Goal: Transaction & Acquisition: Purchase product/service

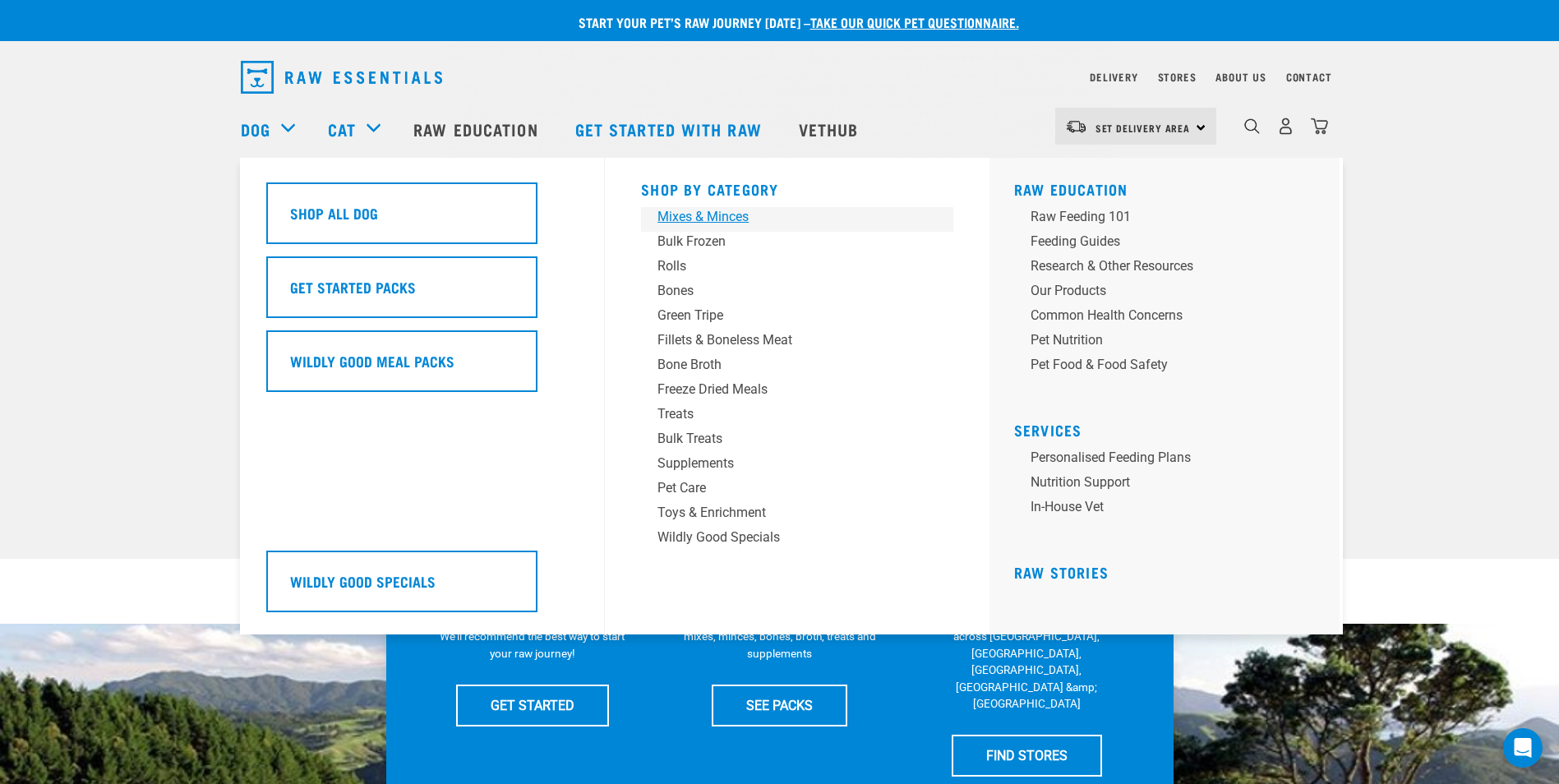
click at [688, 217] on div "Mixes & Minces" at bounding box center [785, 216] width 257 height 20
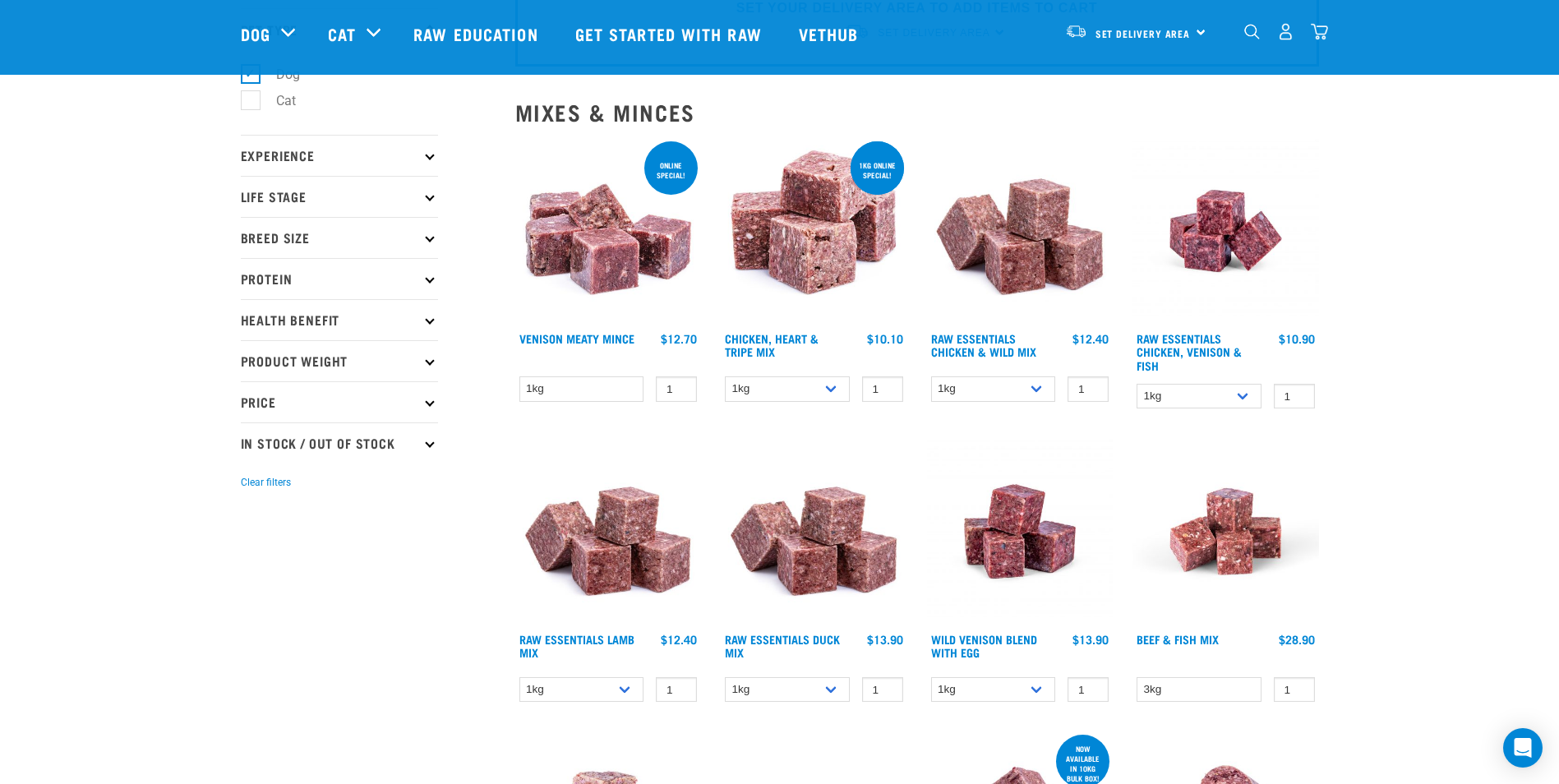
scroll to position [82, 0]
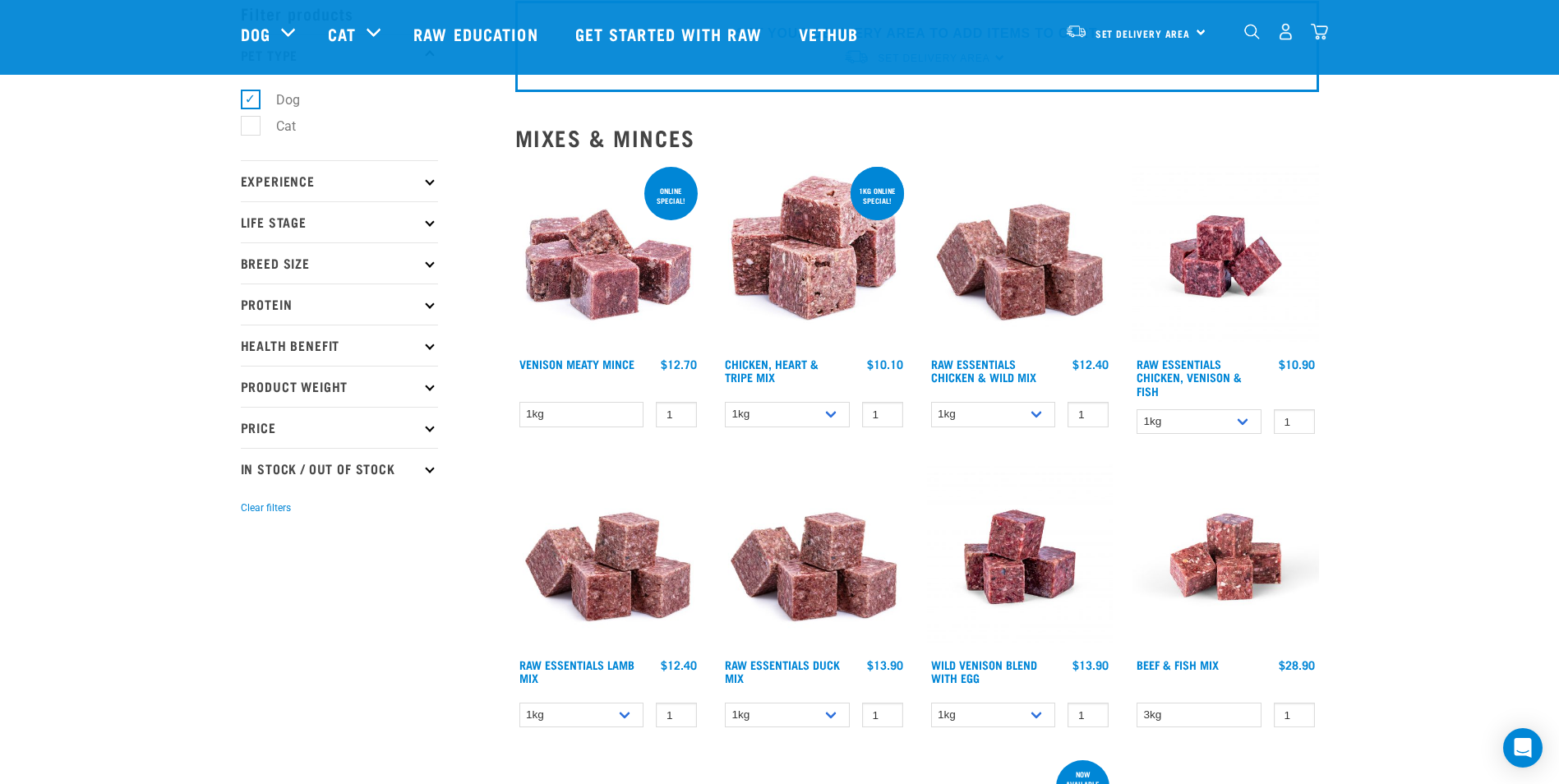
click at [431, 218] on icon at bounding box center [429, 221] width 9 height 9
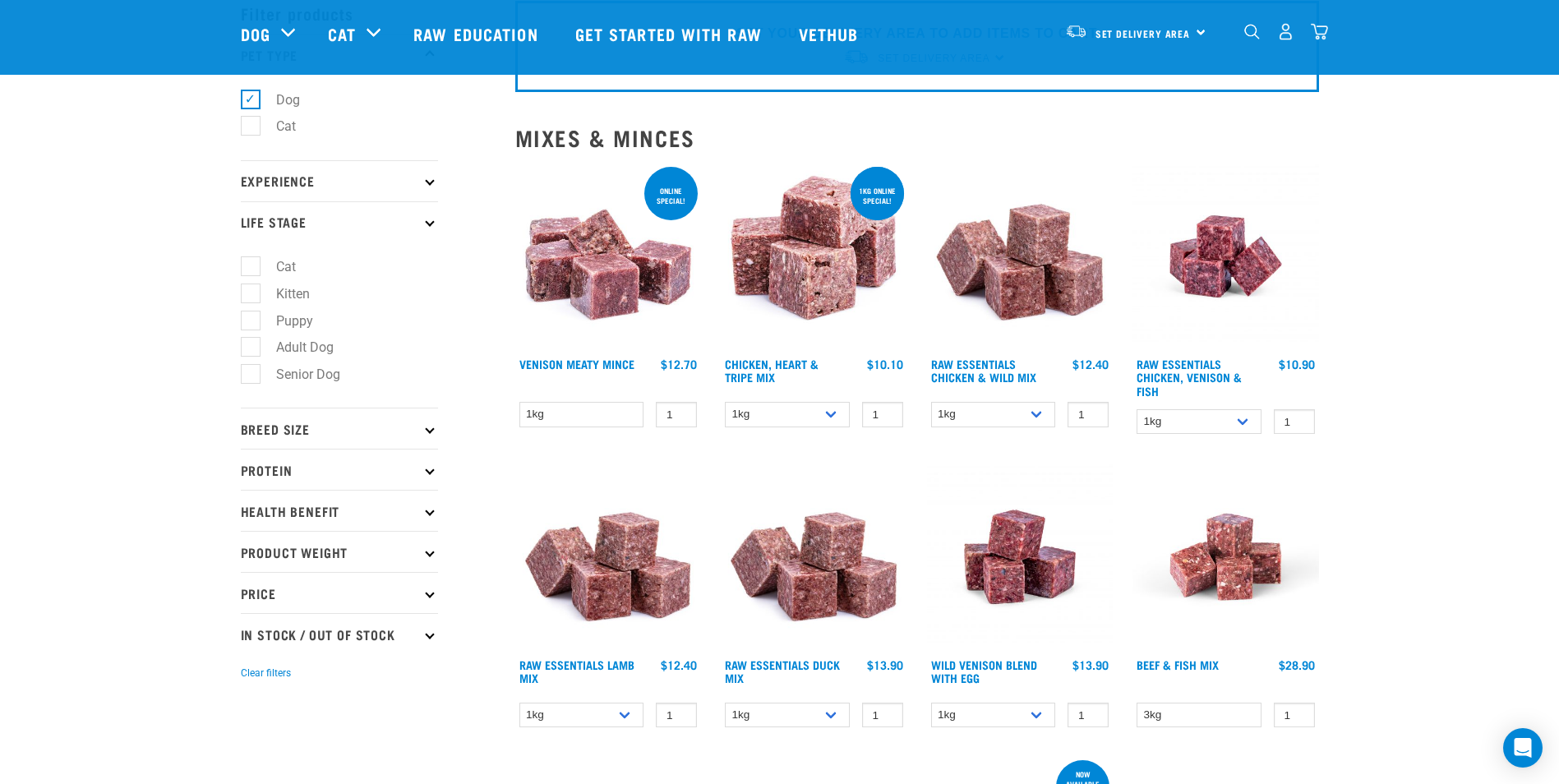
click at [256, 321] on label "Puppy" at bounding box center [284, 320] width 70 height 20
click at [252, 321] on input "Puppy" at bounding box center [245, 317] width 11 height 11
checkbox input "true"
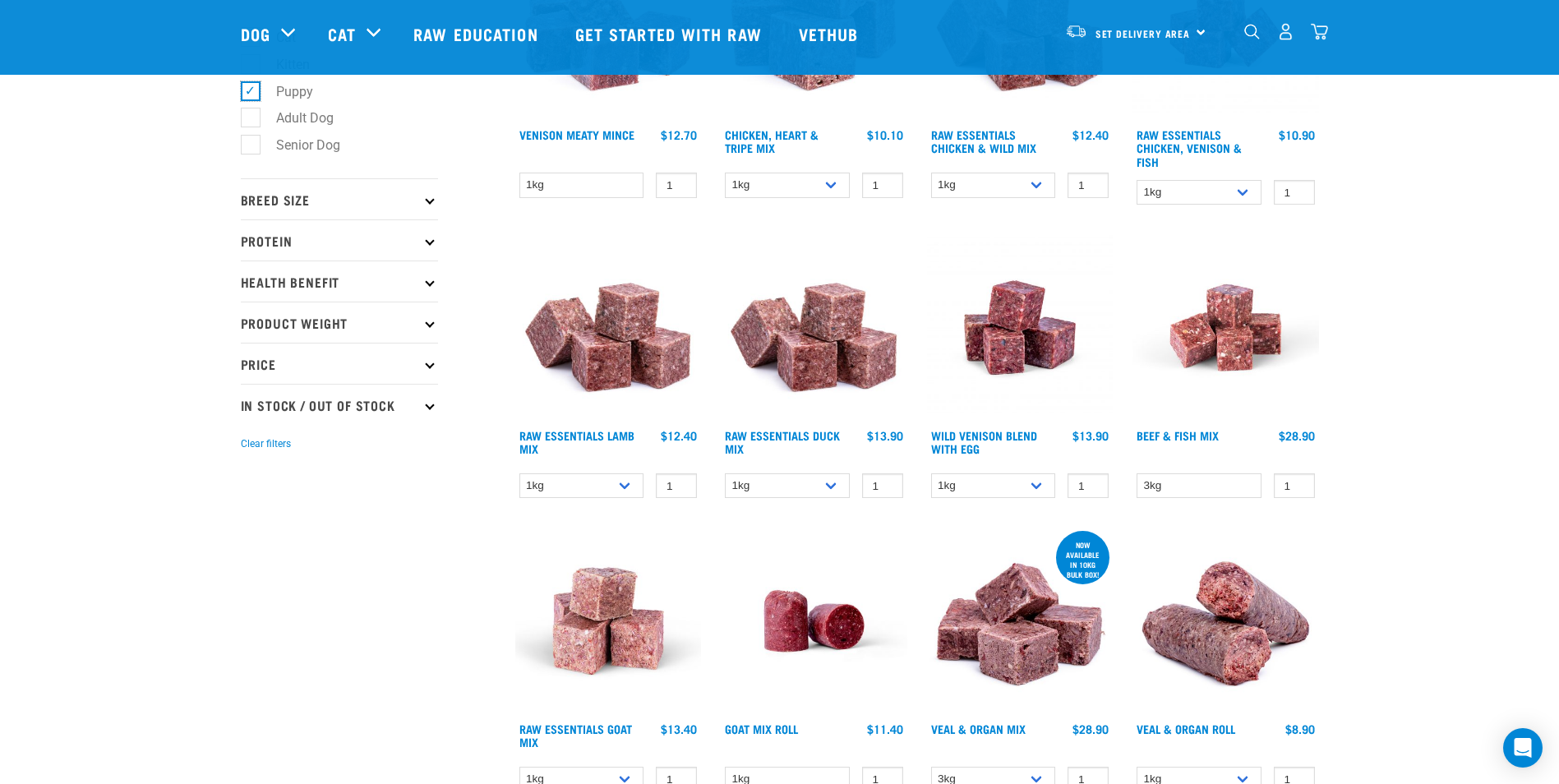
scroll to position [0, 0]
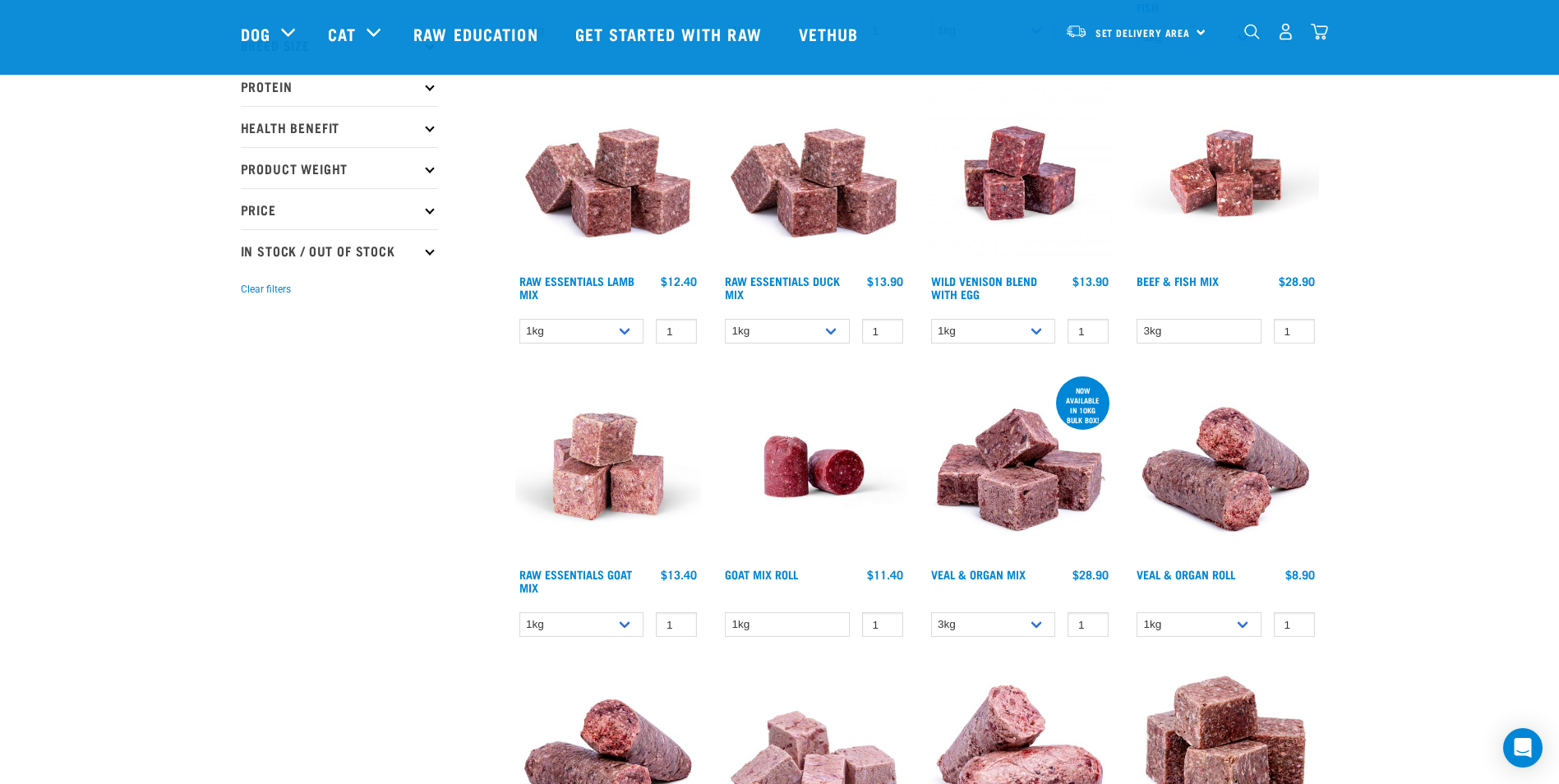
scroll to position [165, 0]
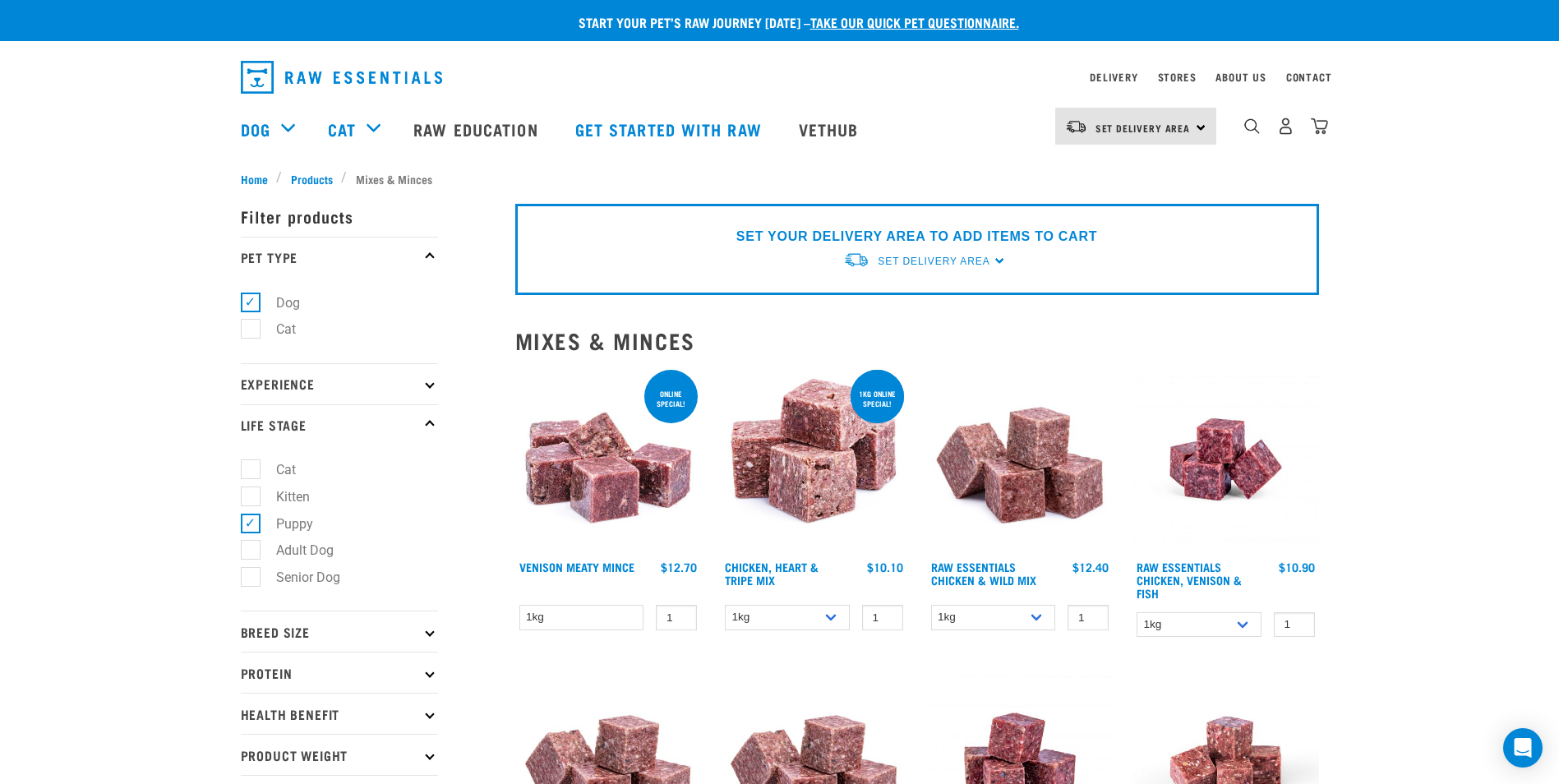
click at [252, 300] on label "Dog" at bounding box center [278, 302] width 56 height 20
click at [252, 300] on input "Dog" at bounding box center [245, 299] width 11 height 11
checkbox input "false"
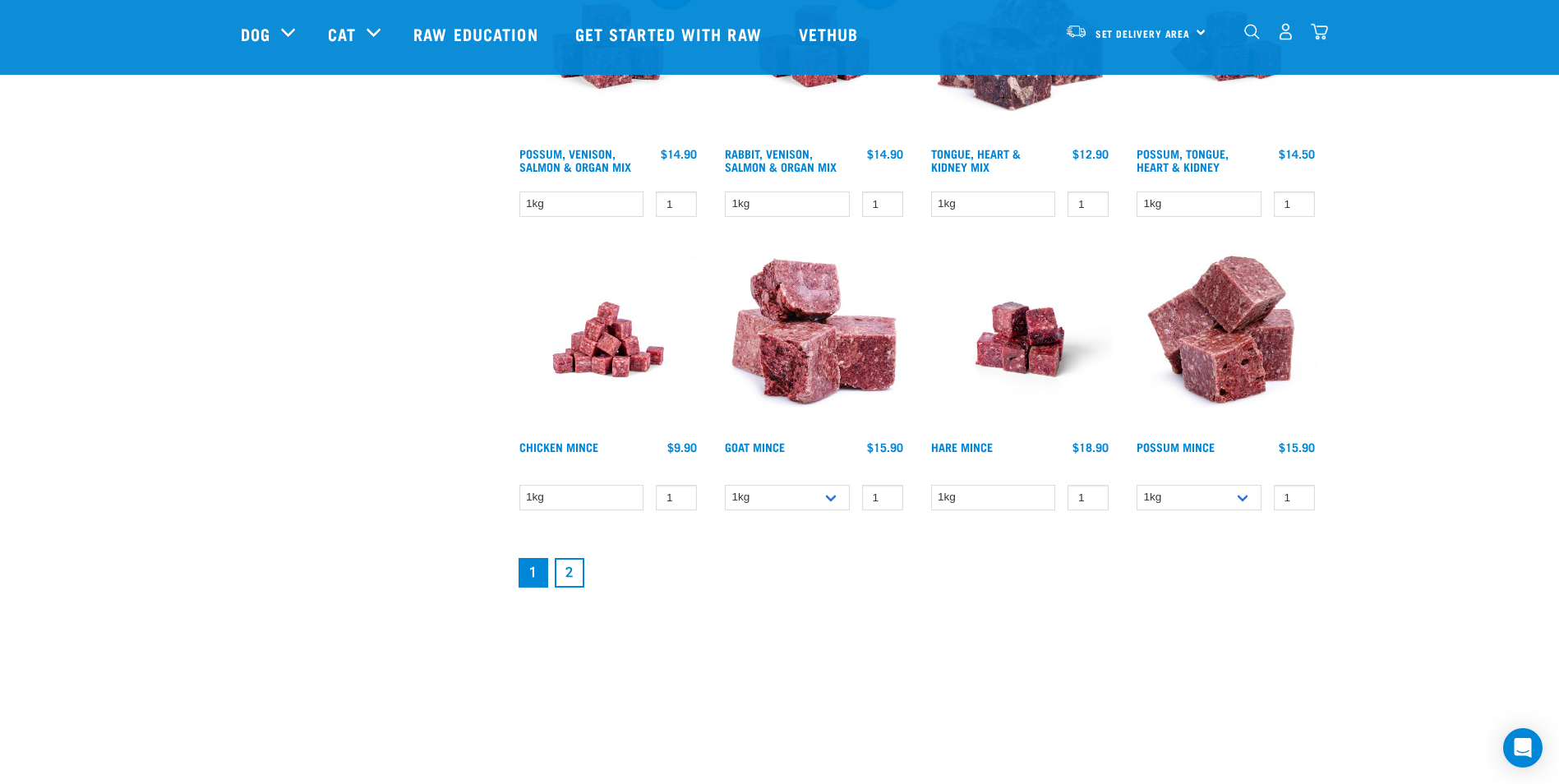
scroll to position [2053, 0]
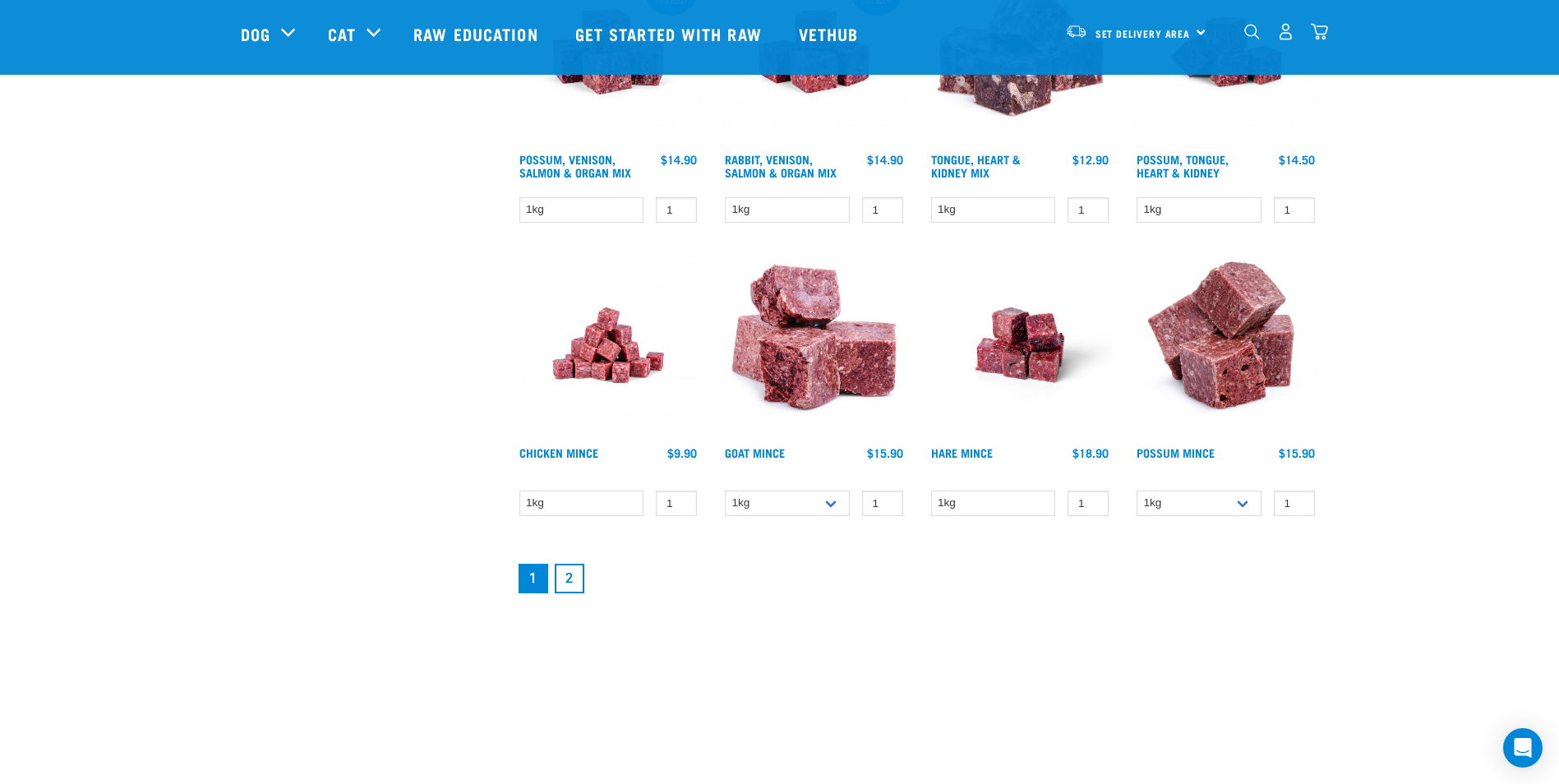
click at [576, 570] on link "2" at bounding box center [569, 578] width 30 height 30
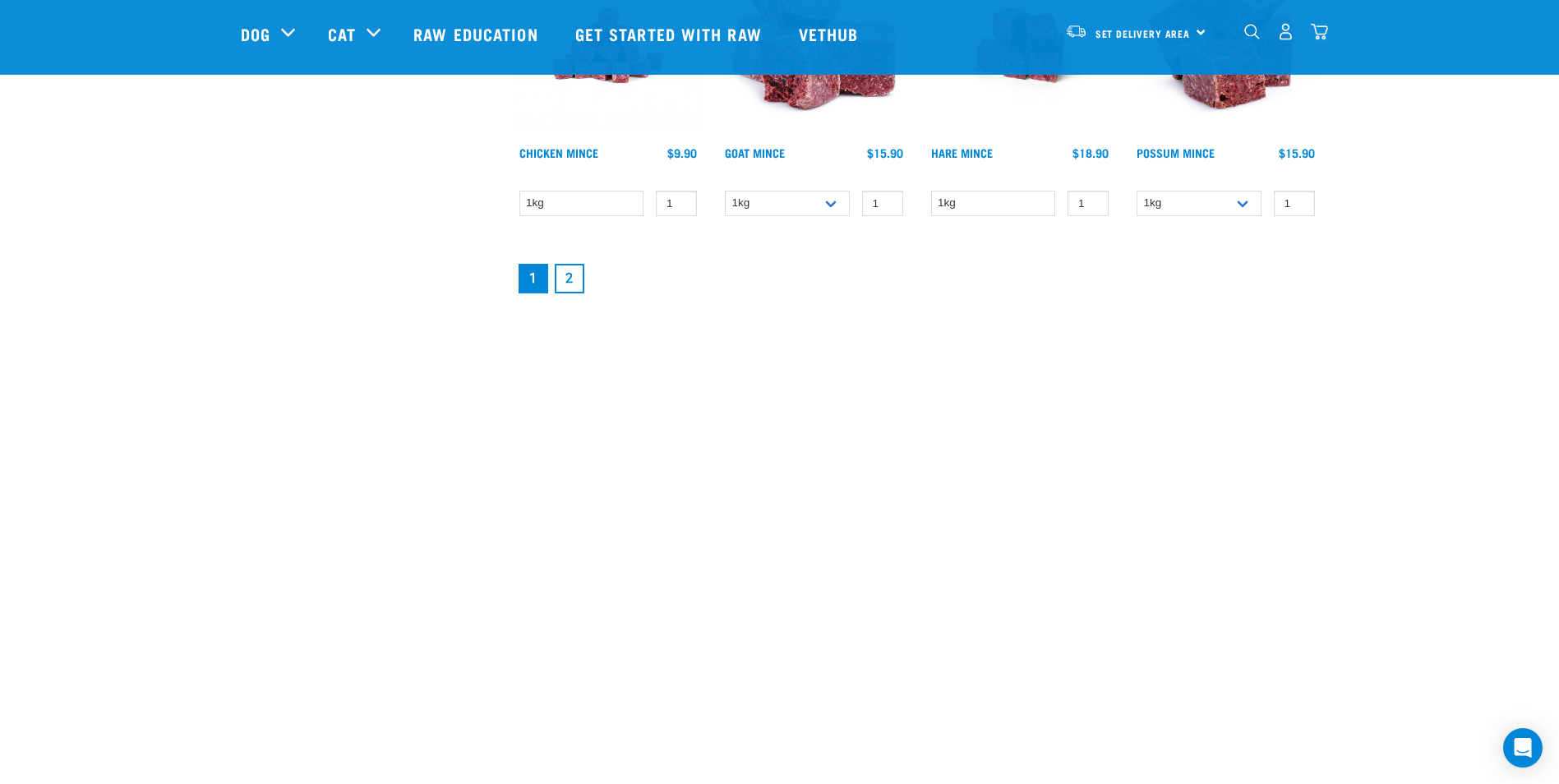
scroll to position [2382, 0]
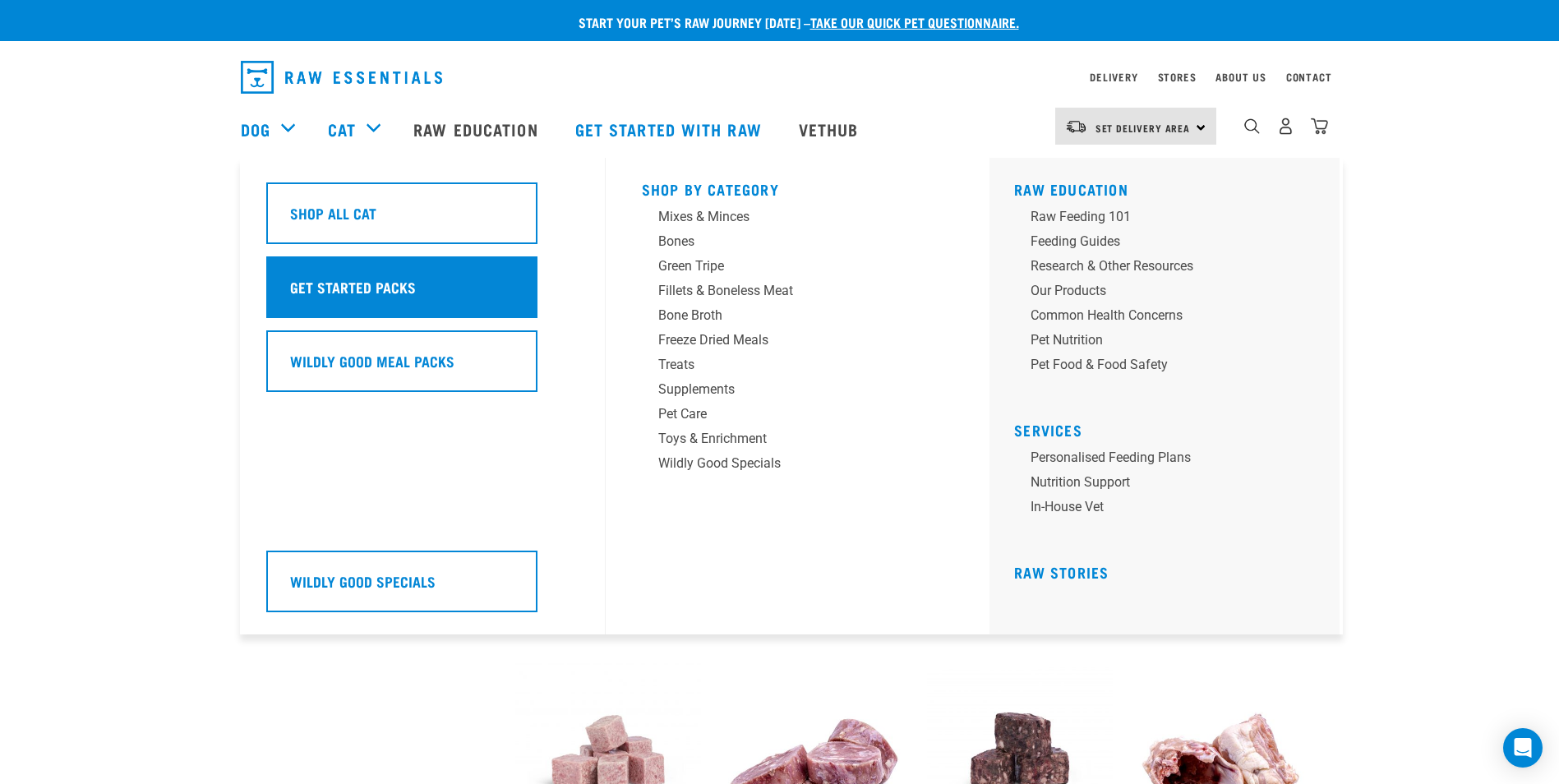
click at [362, 280] on h5 "Get Started Packs" at bounding box center [352, 286] width 125 height 21
click at [359, 290] on h5 "Get Started Packs" at bounding box center [352, 286] width 125 height 21
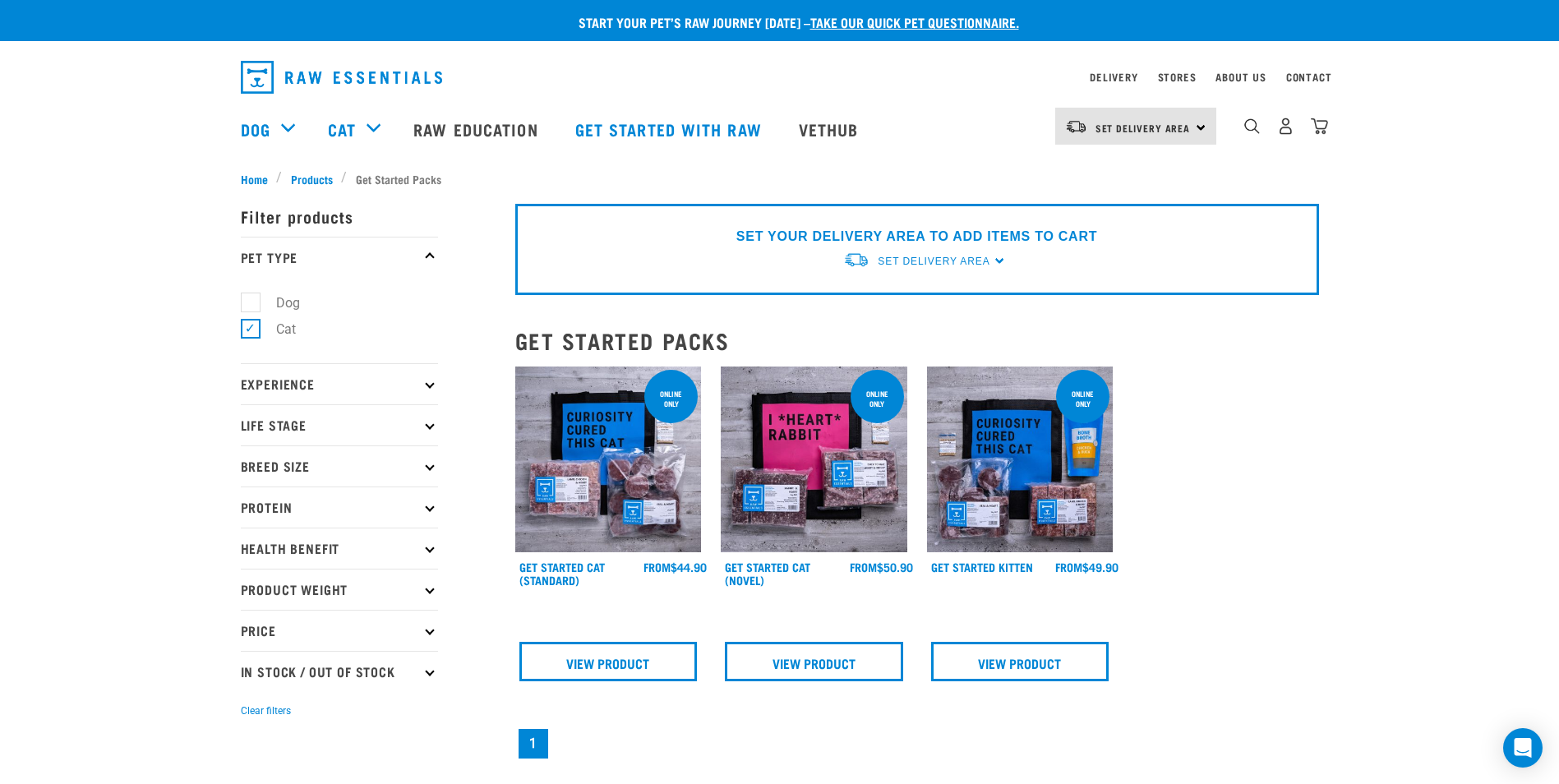
click at [252, 300] on label "Dog" at bounding box center [278, 302] width 56 height 20
click at [252, 300] on input "Dog" at bounding box center [245, 299] width 11 height 11
checkbox input "true"
click at [252, 328] on label "Cat" at bounding box center [276, 328] width 53 height 20
click at [252, 328] on input "Cat" at bounding box center [245, 326] width 11 height 11
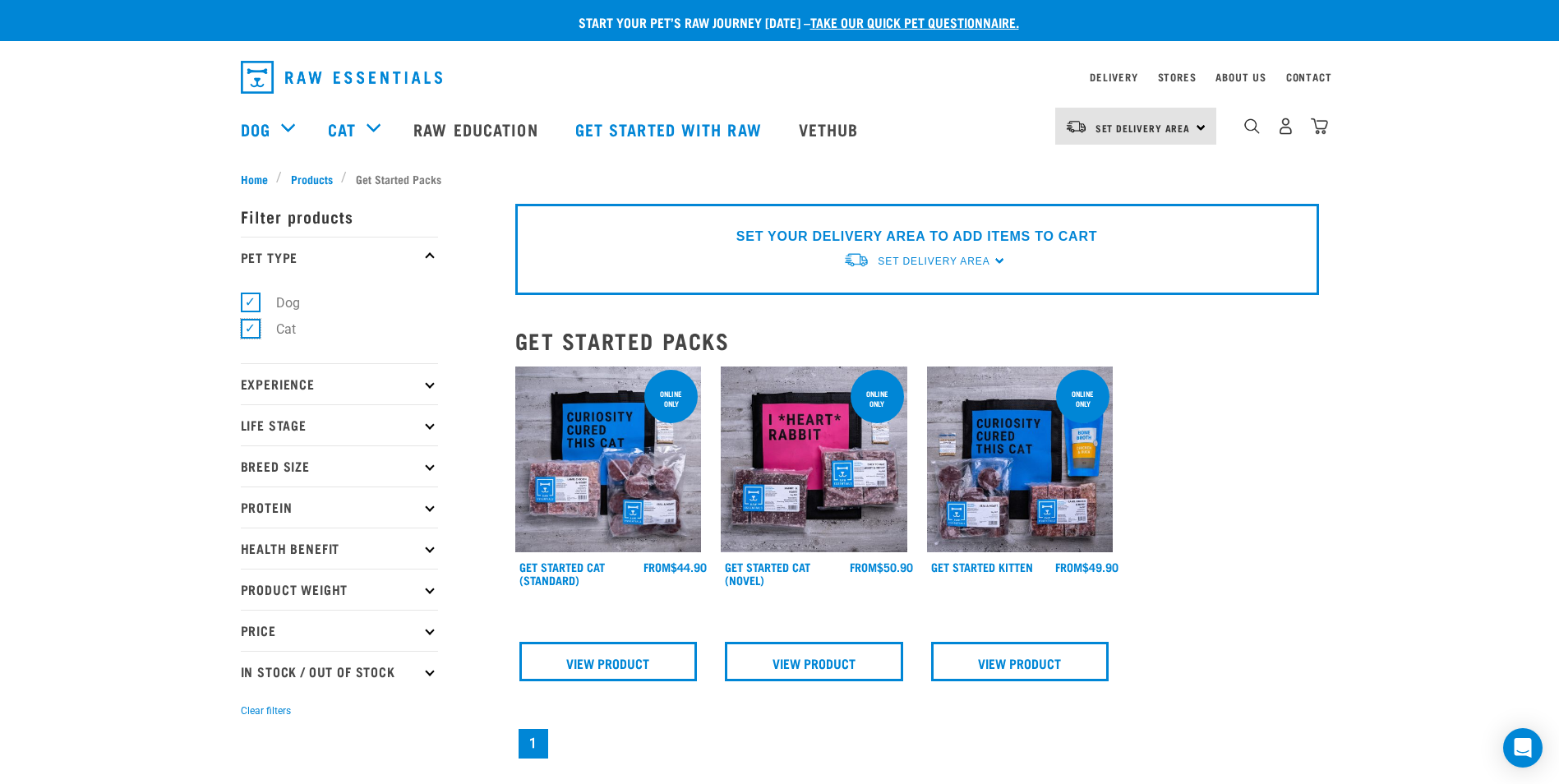
checkbox input "false"
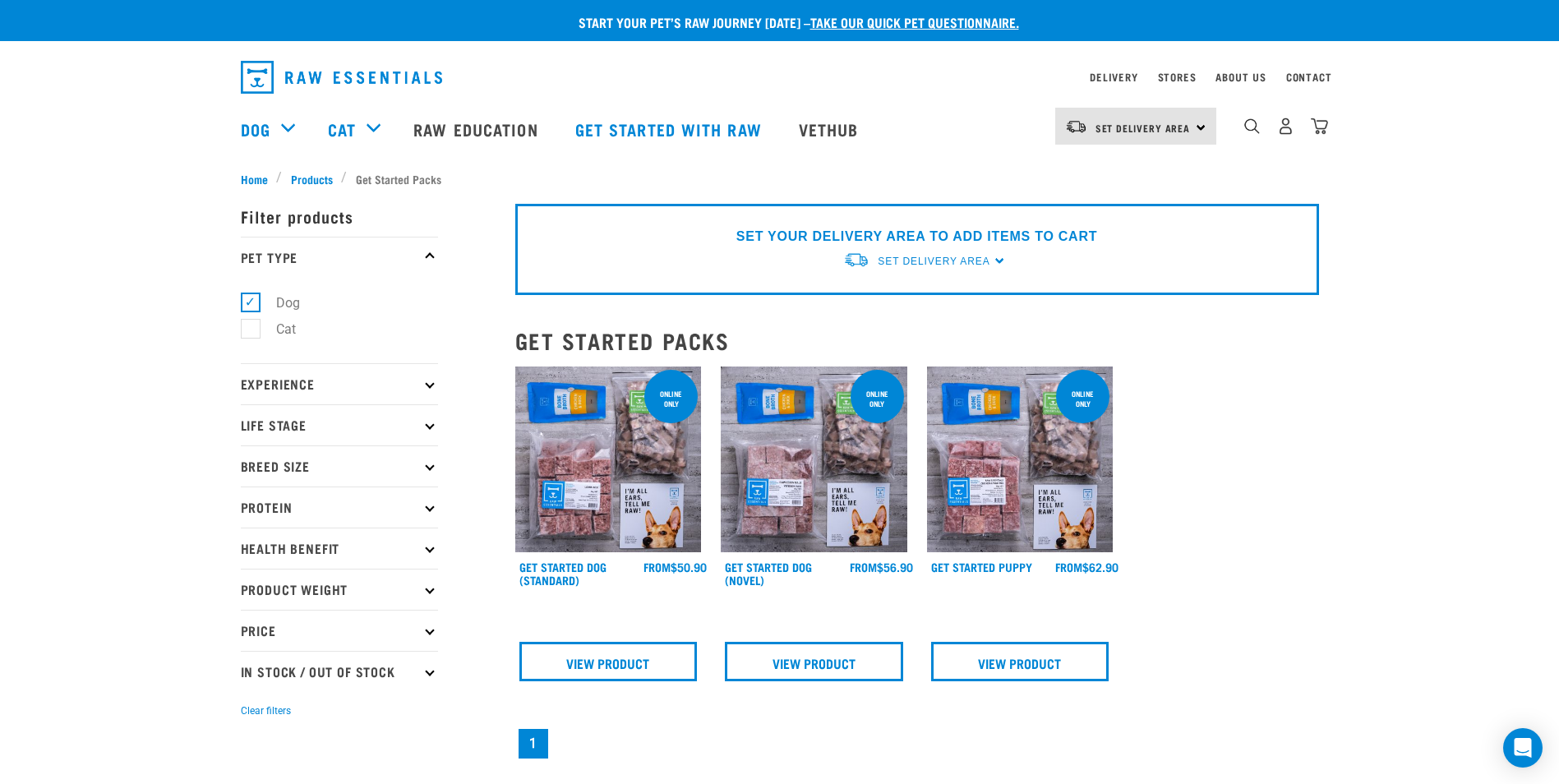
click at [1005, 494] on img at bounding box center [1020, 459] width 187 height 187
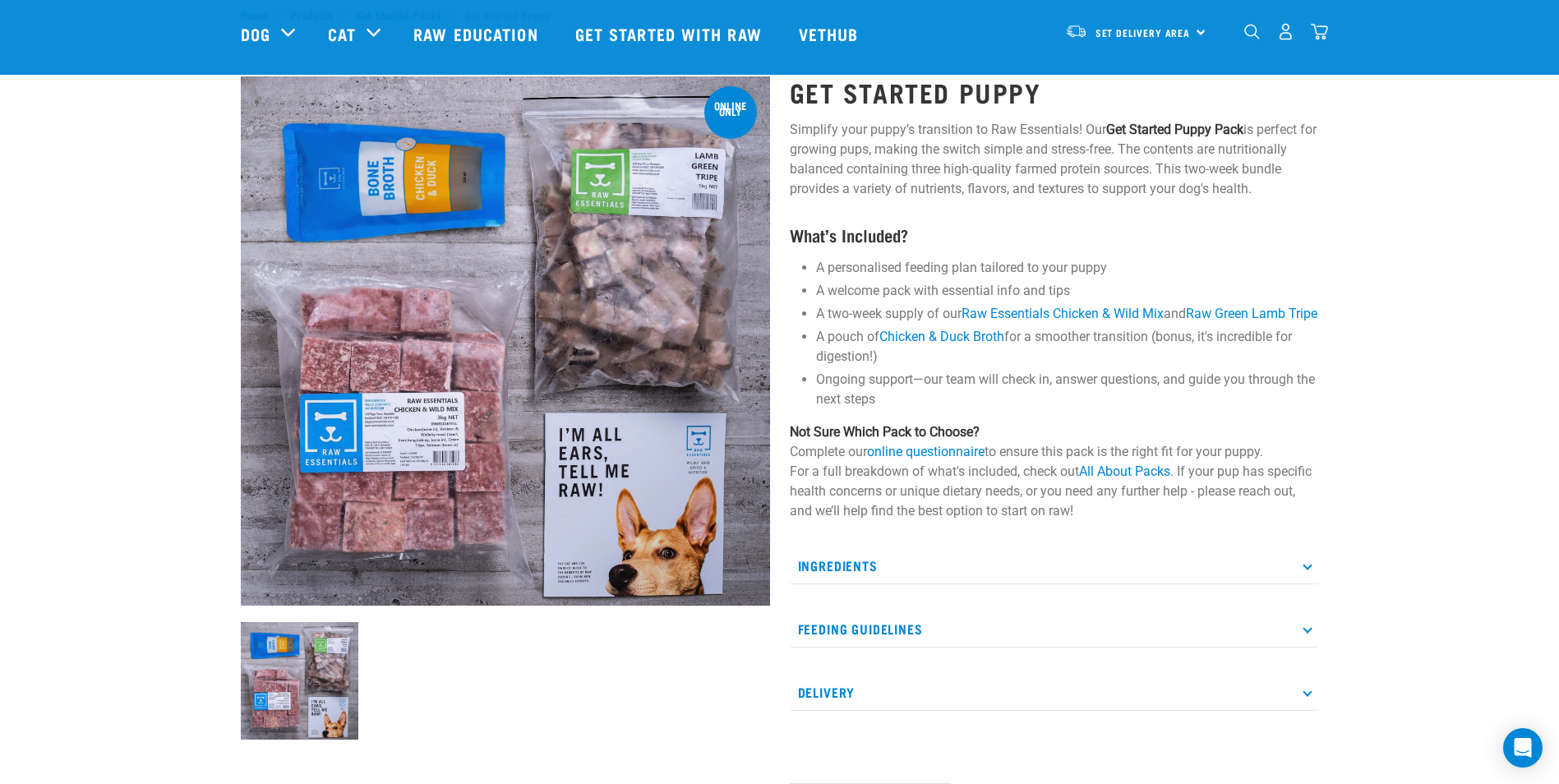
scroll to position [82, 0]
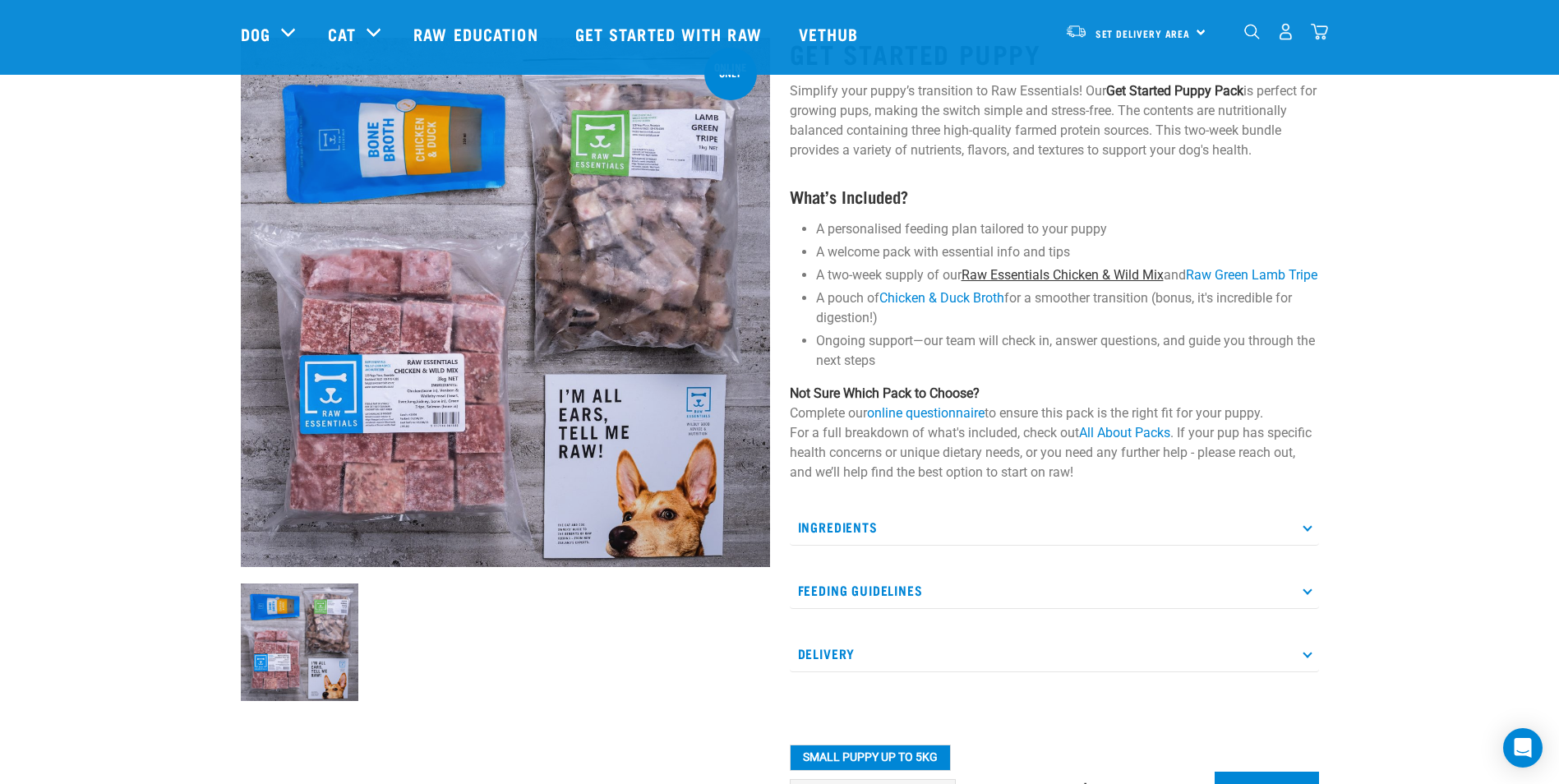
click at [1086, 269] on link "Raw Essentials Chicken & Wild Mix" at bounding box center [1062, 275] width 202 height 15
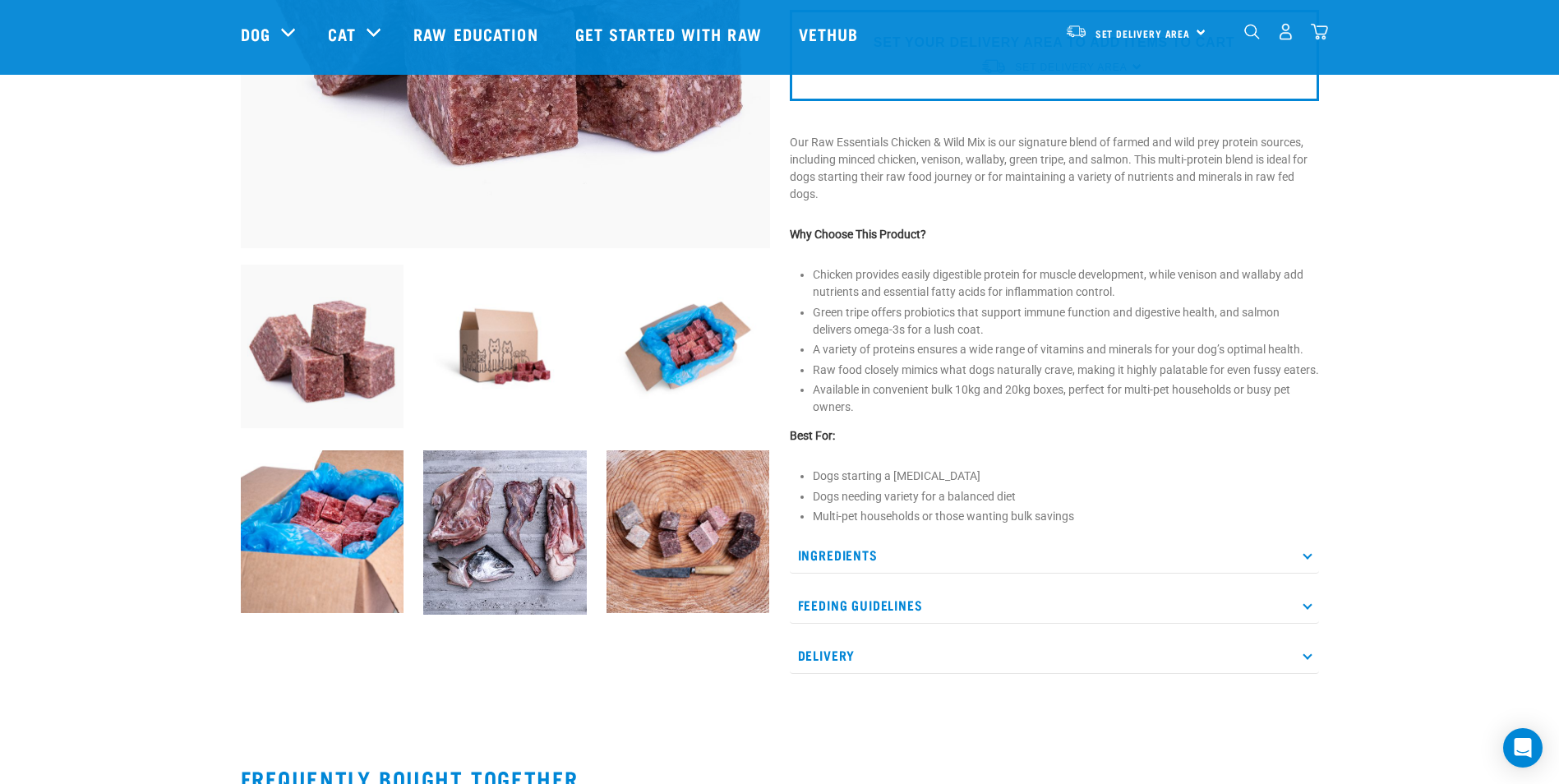
scroll to position [411, 0]
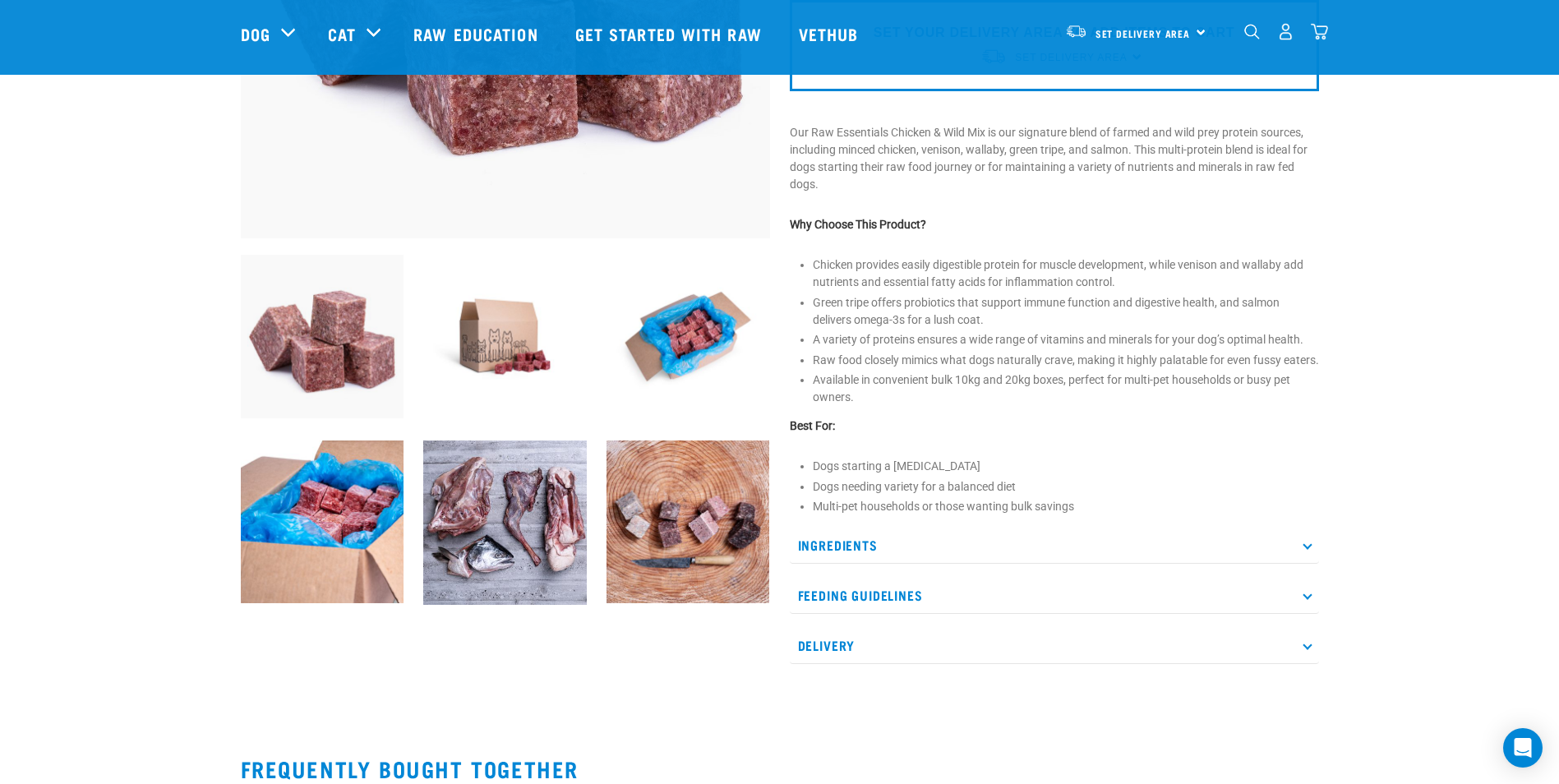
click at [1304, 564] on p "Ingredients" at bounding box center [1054, 545] width 530 height 37
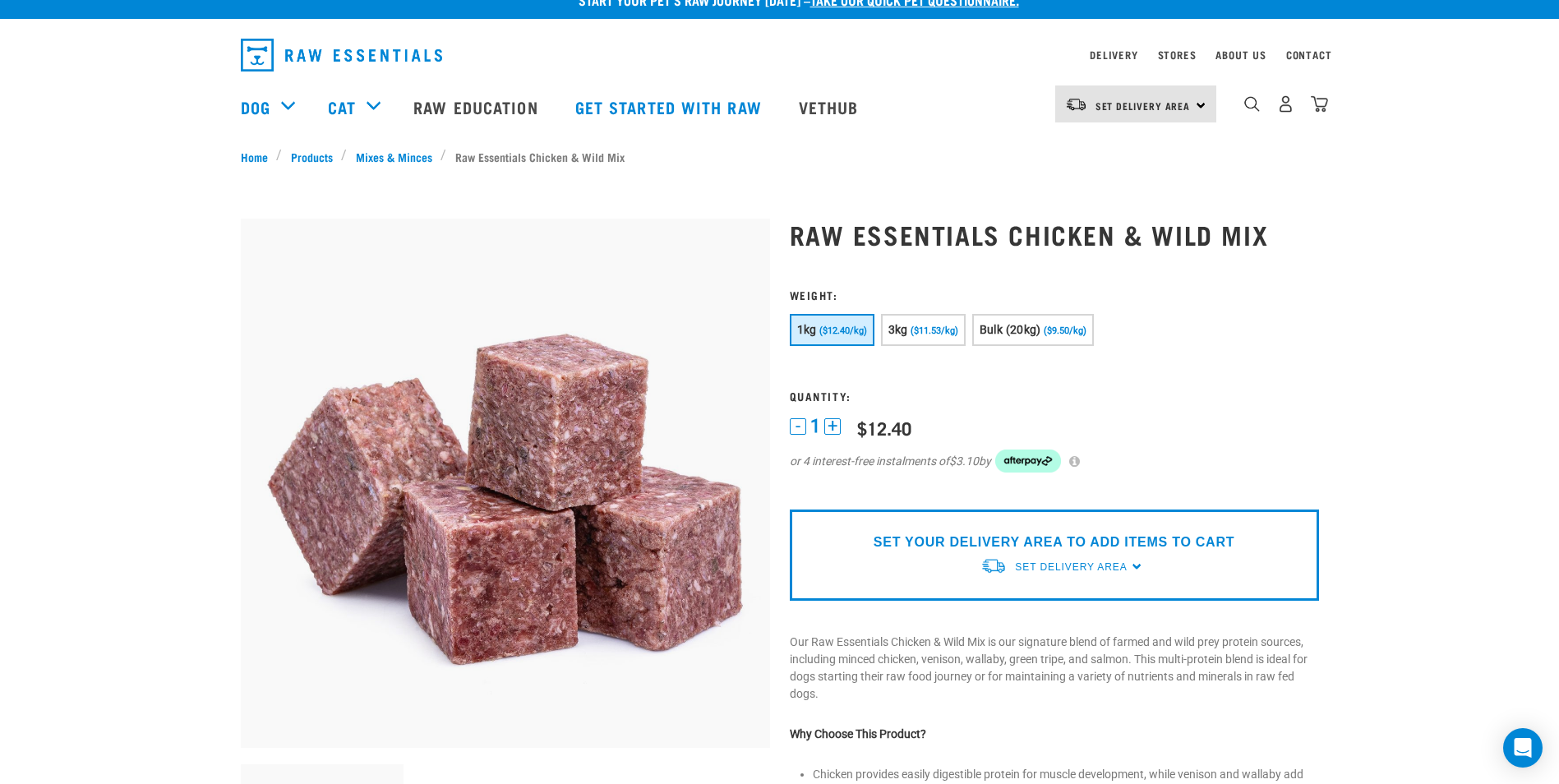
scroll to position [0, 0]
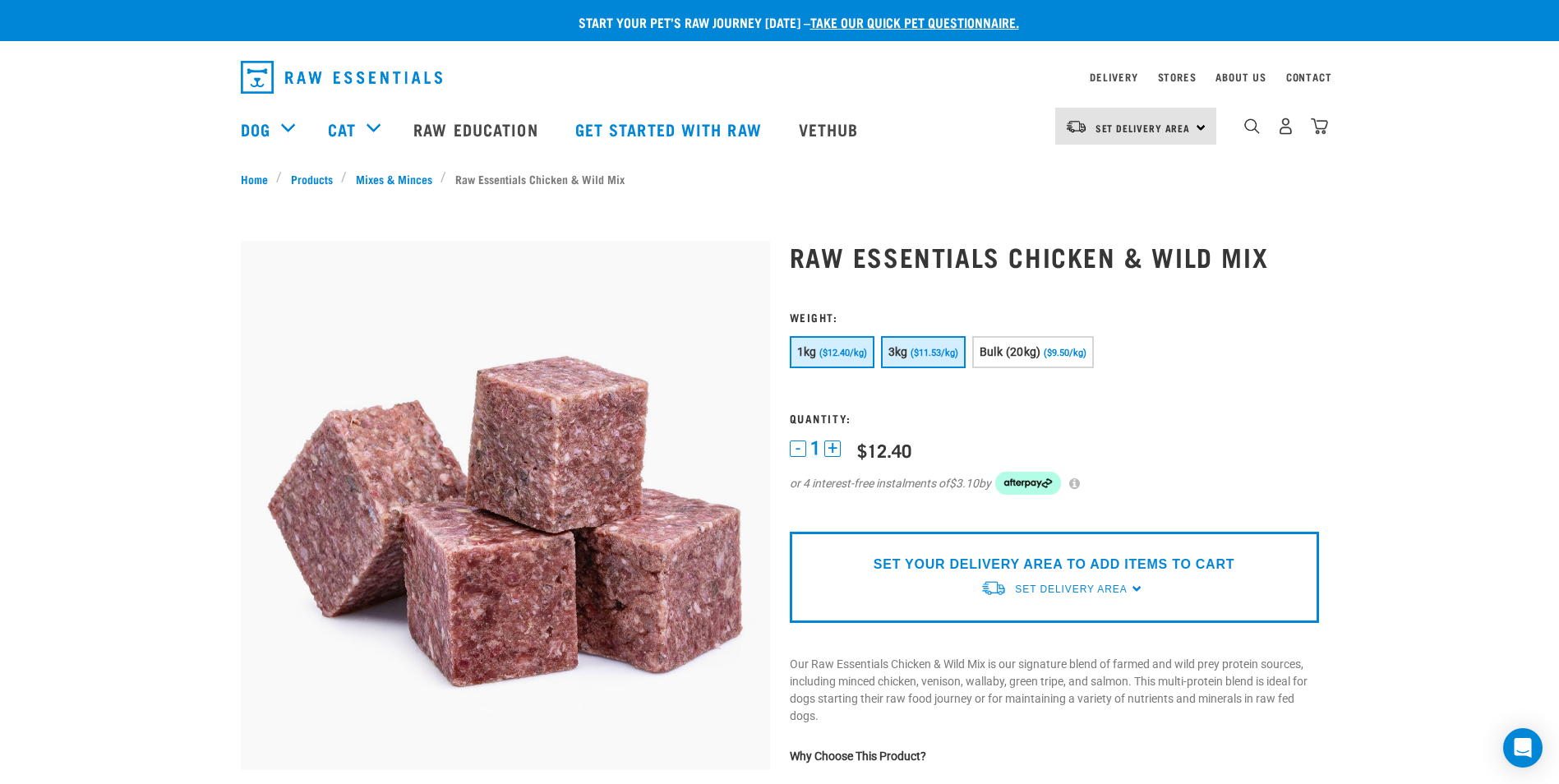
click at [920, 351] on span "($11.53/kg)" at bounding box center [935, 352] width 48 height 11
click at [1058, 350] on span "($9.50/kg)" at bounding box center [1065, 352] width 43 height 11
click at [930, 354] on span "($11.53/kg)" at bounding box center [935, 352] width 48 height 11
click at [841, 348] on span "($12.40/kg)" at bounding box center [843, 352] width 48 height 11
click at [906, 347] on span "3kg" at bounding box center [898, 351] width 20 height 13
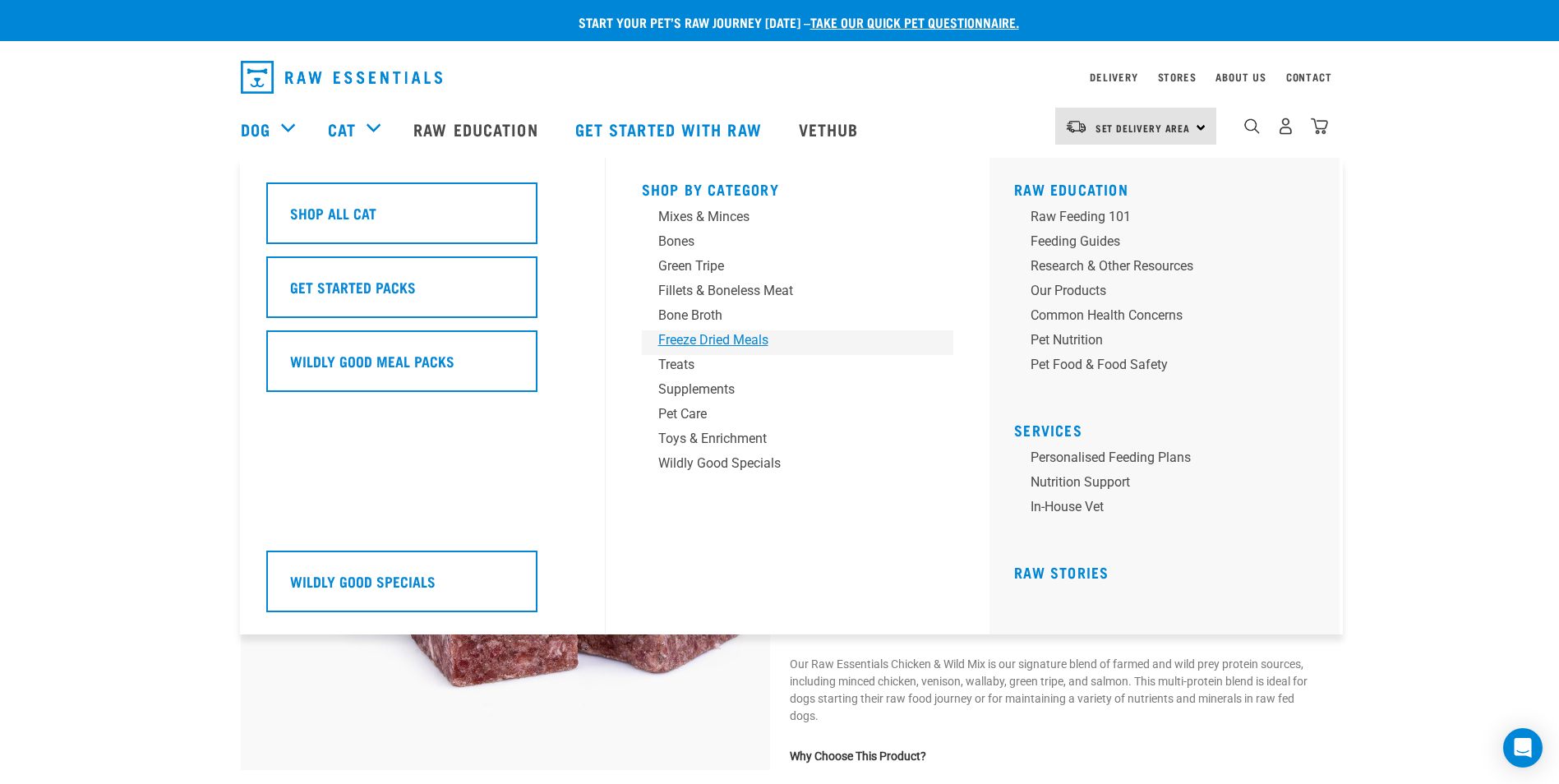
click at [711, 339] on div "Freeze Dried Meals" at bounding box center [786, 340] width 257 height 20
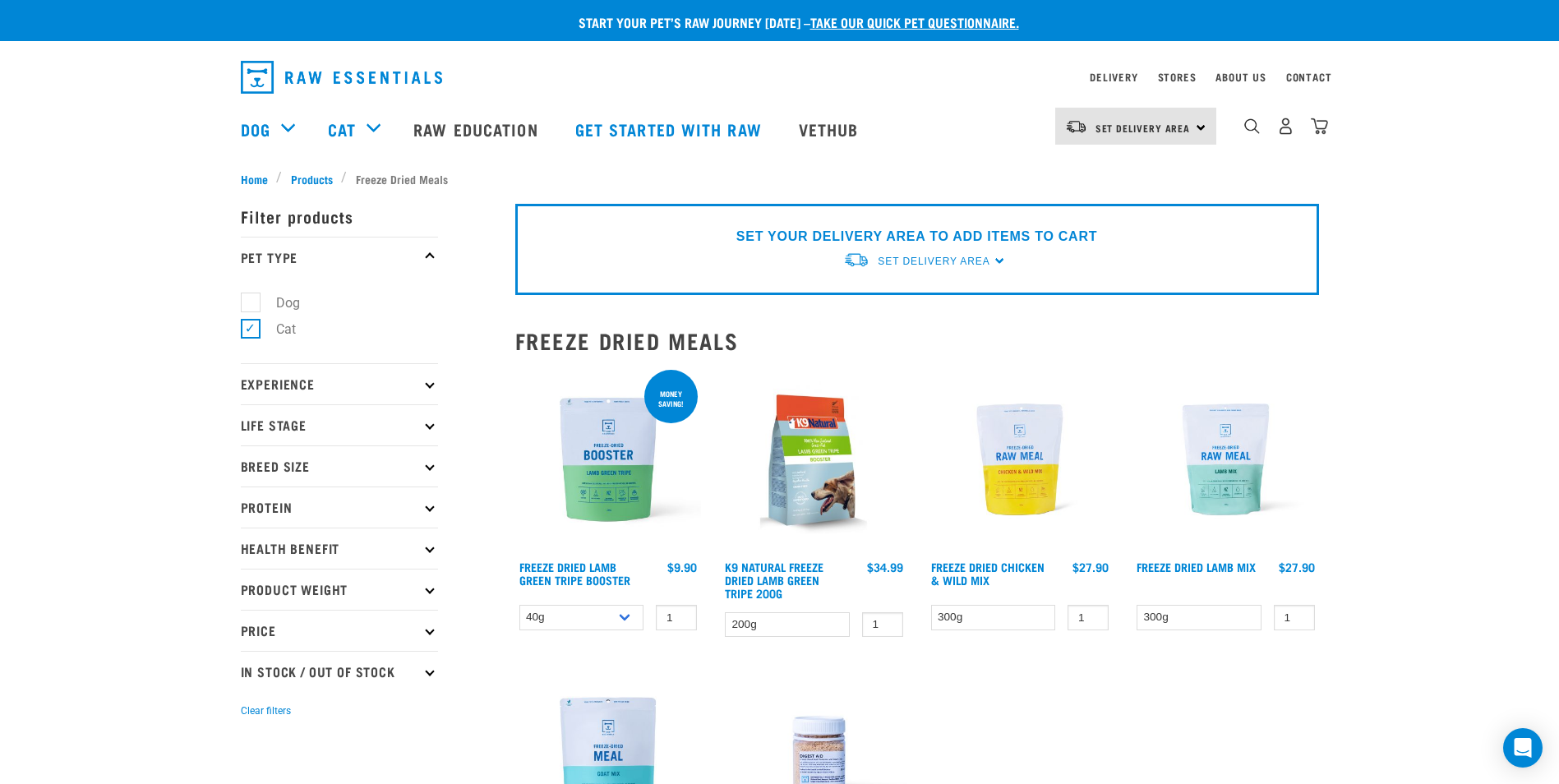
click at [250, 302] on label "Dog" at bounding box center [278, 302] width 56 height 20
click at [249, 302] on input "Dog" at bounding box center [245, 299] width 11 height 11
checkbox input "true"
click at [250, 324] on label "Cat" at bounding box center [276, 328] width 53 height 20
click at [247, 324] on input "Cat" at bounding box center [245, 326] width 11 height 11
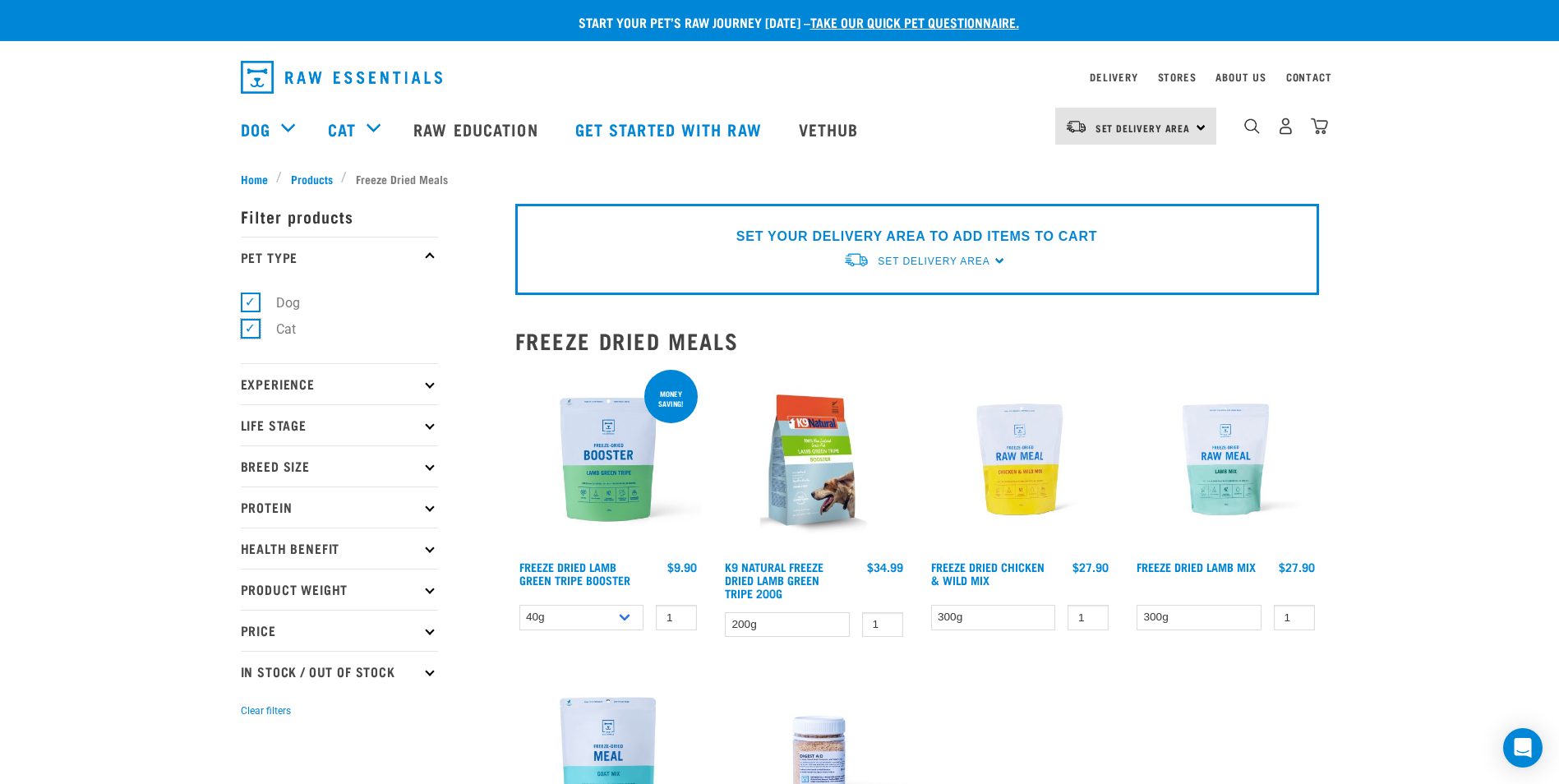
checkbox input "false"
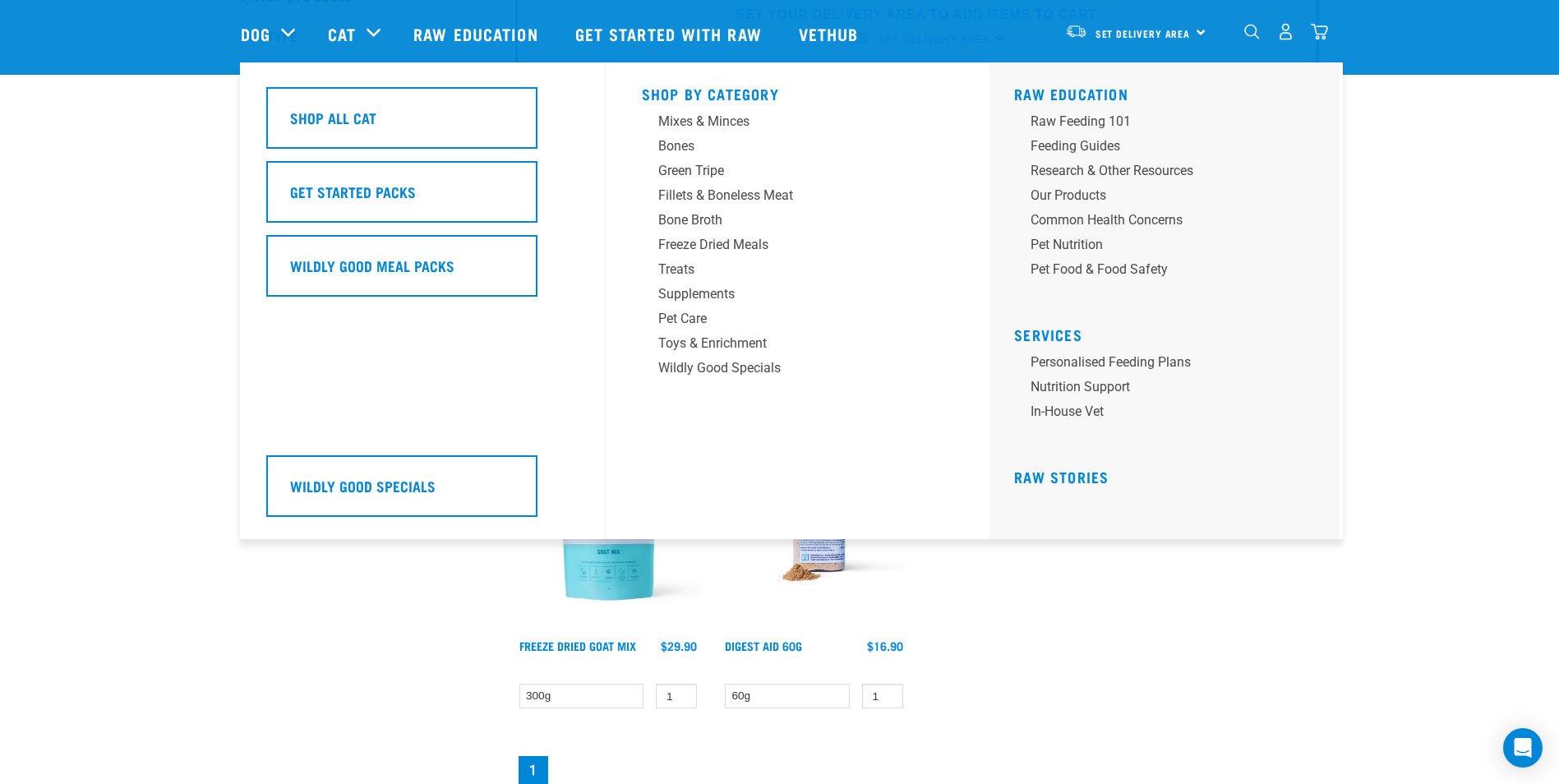
scroll to position [82, 0]
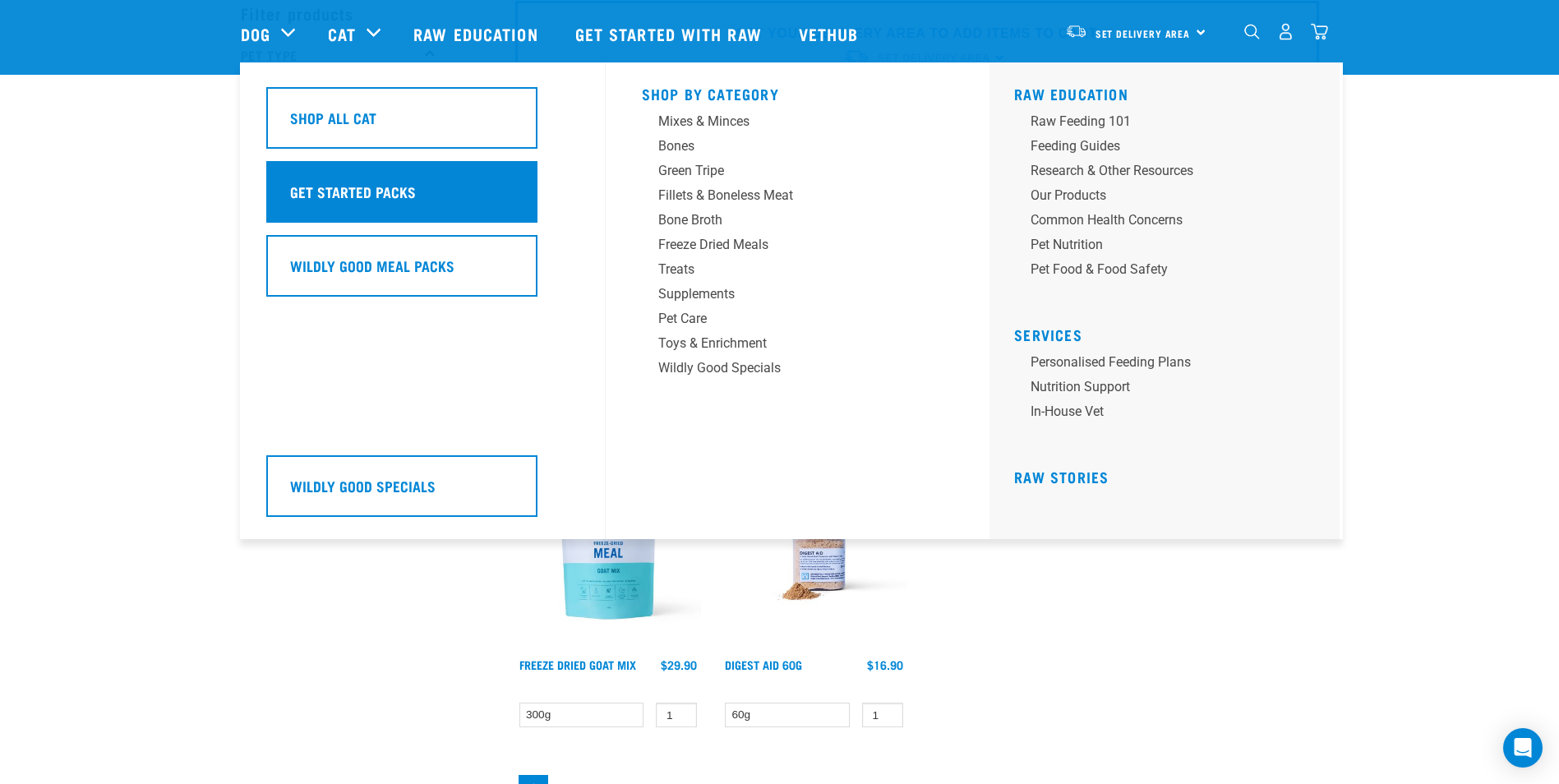
click at [390, 198] on h5 "Get Started Packs" at bounding box center [352, 191] width 125 height 21
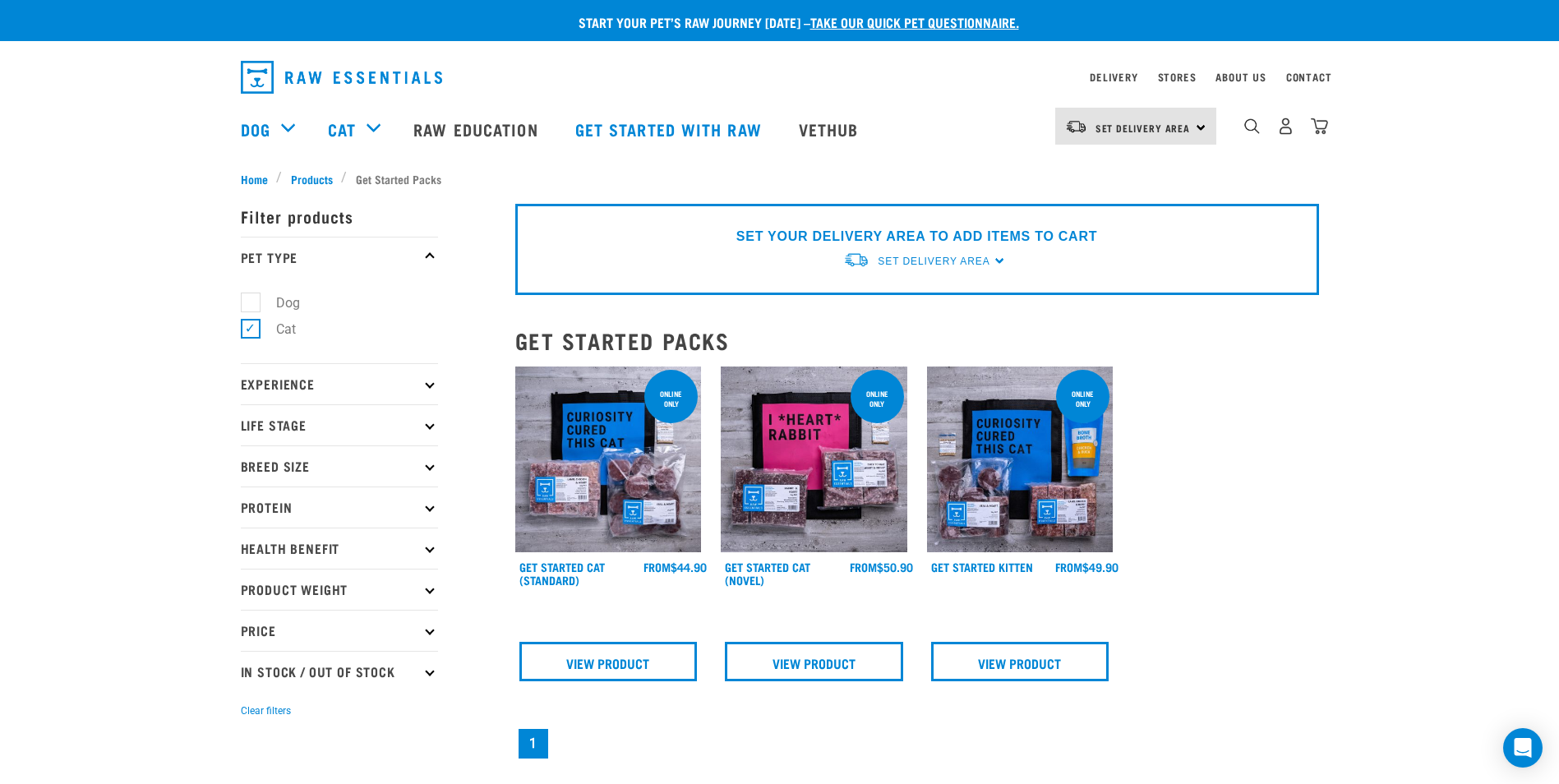
click at [250, 302] on label "Dog" at bounding box center [278, 302] width 56 height 20
click at [243, 302] on input "Dog" at bounding box center [245, 299] width 11 height 11
checkbox input "true"
click at [250, 329] on label "Cat" at bounding box center [276, 328] width 53 height 20
click at [248, 329] on input "Cat" at bounding box center [245, 326] width 11 height 11
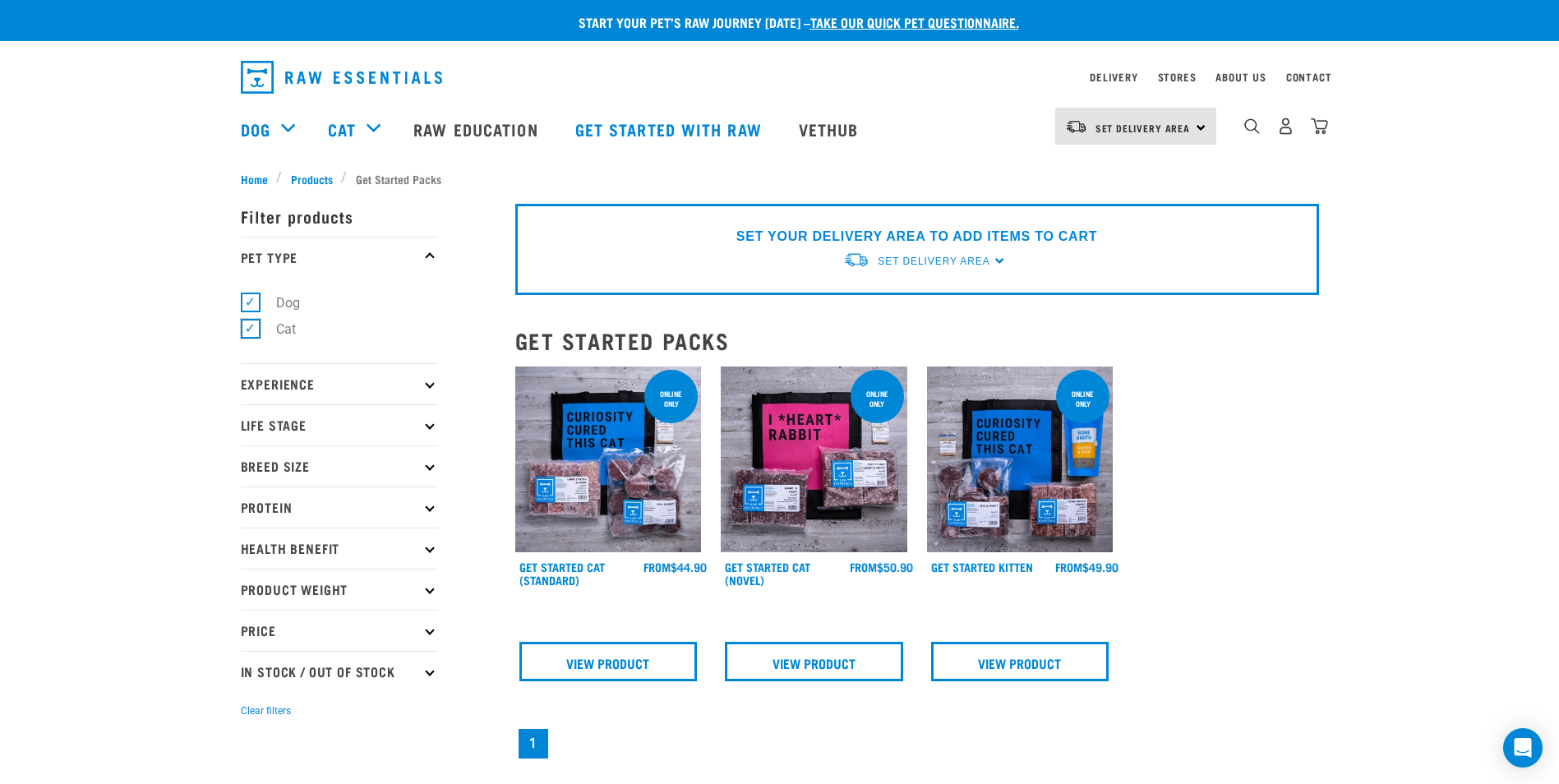
checkbox input "false"
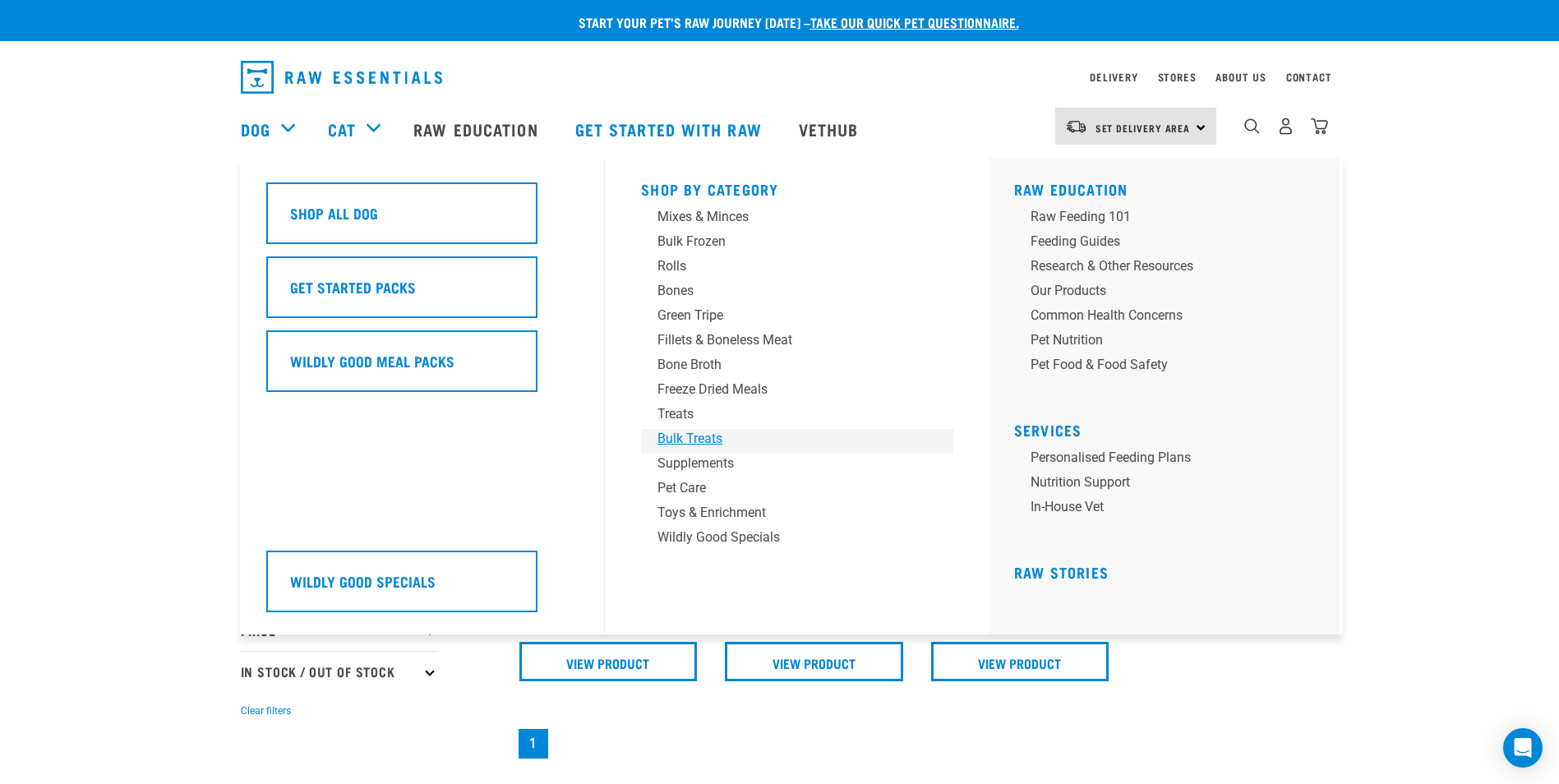
click at [698, 443] on div "Bulk Treats" at bounding box center [785, 438] width 257 height 20
click at [691, 414] on div "Treats" at bounding box center [785, 414] width 257 height 20
click at [684, 411] on div "Treats" at bounding box center [785, 414] width 257 height 20
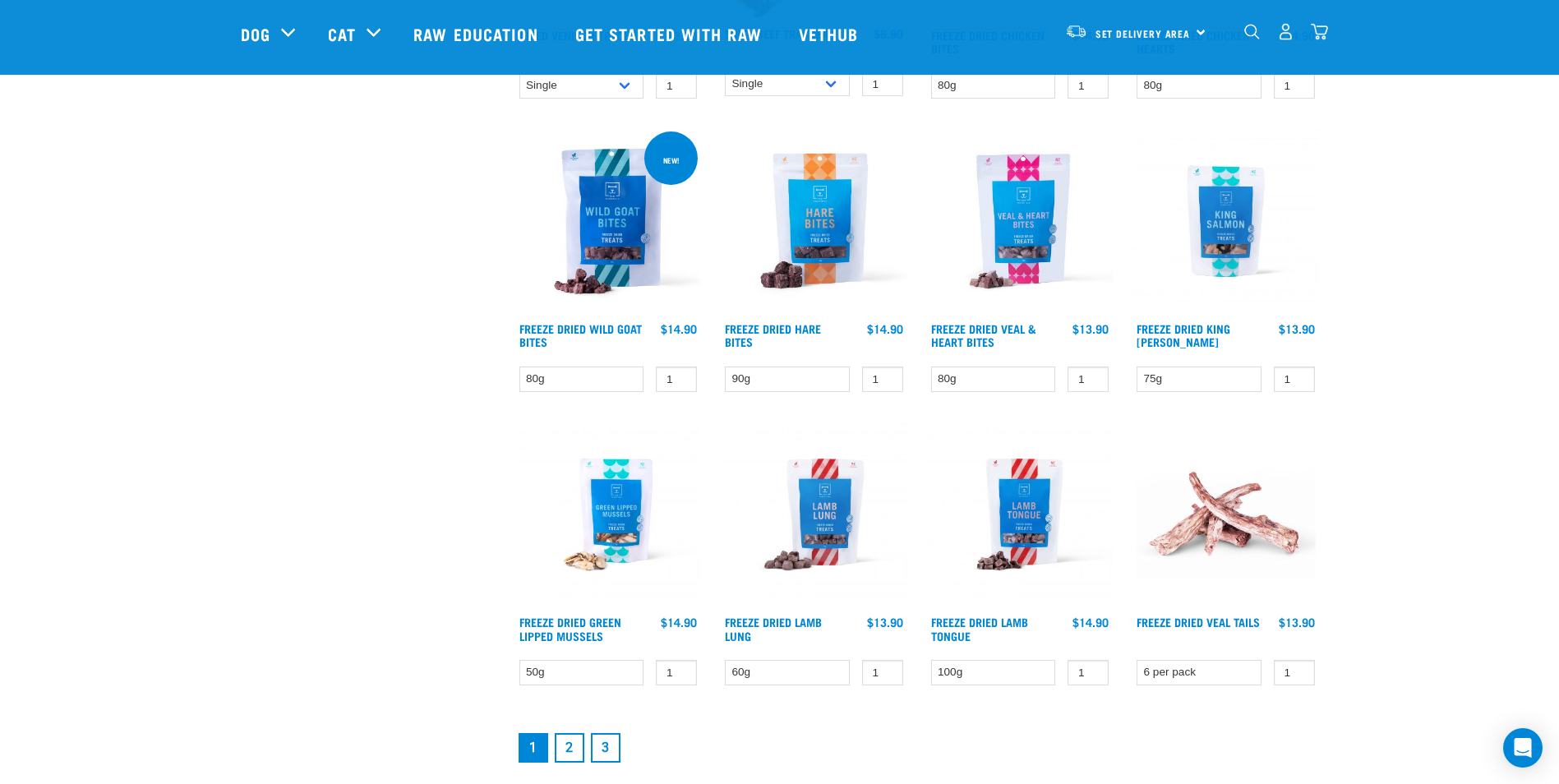
scroll to position [1890, 0]
